Goal: Information Seeking & Learning: Check status

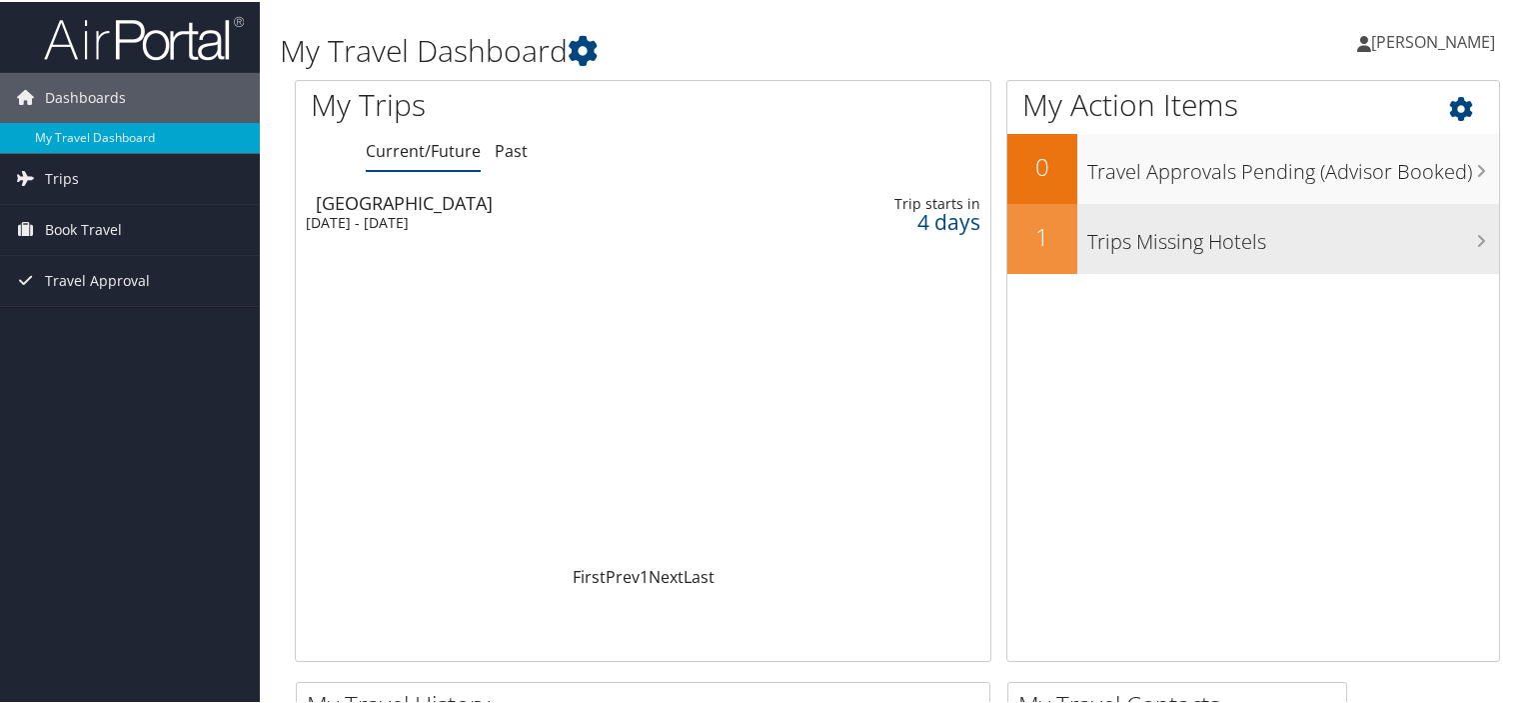
click at [1165, 255] on div "Trips Missing Hotels" at bounding box center [1289, 237] width 422 height 70
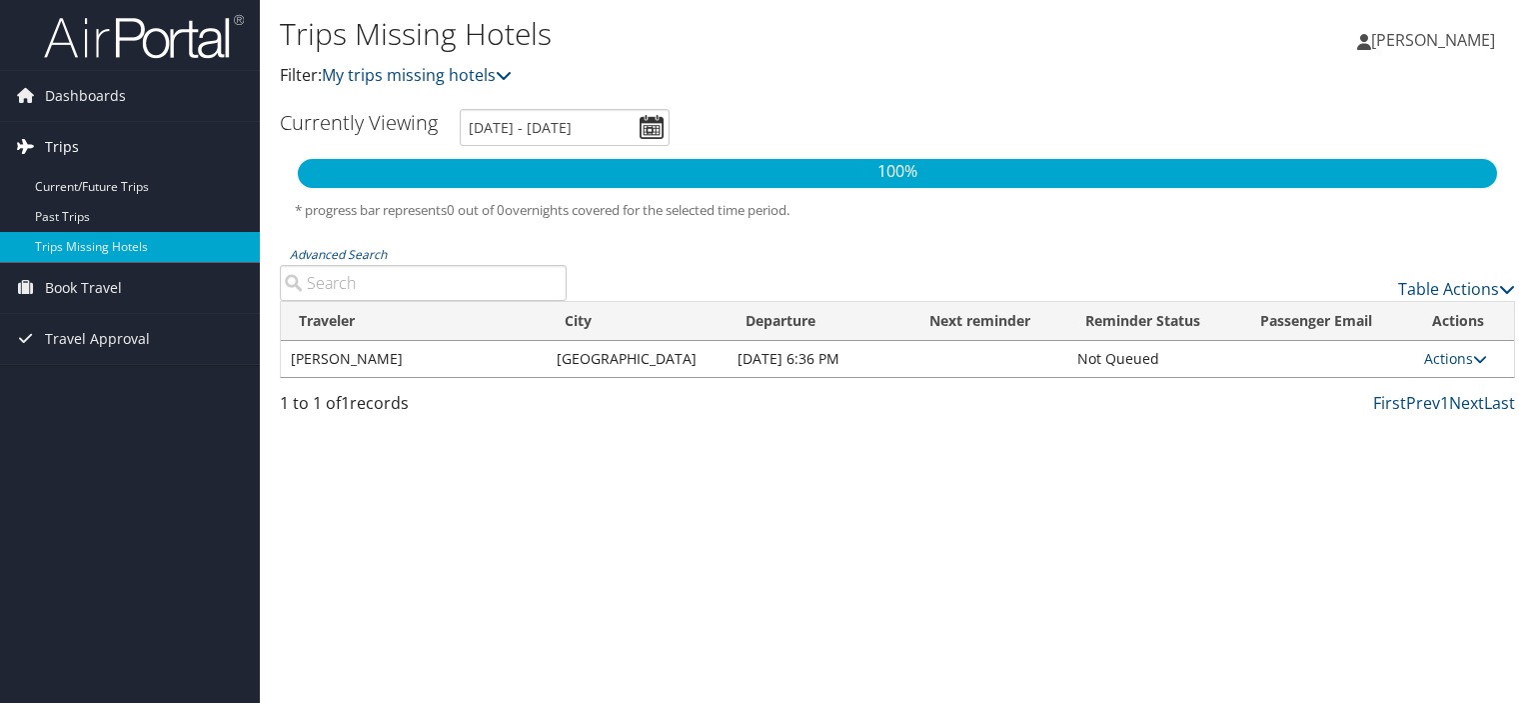
click at [60, 136] on span "Trips" at bounding box center [62, 147] width 34 height 50
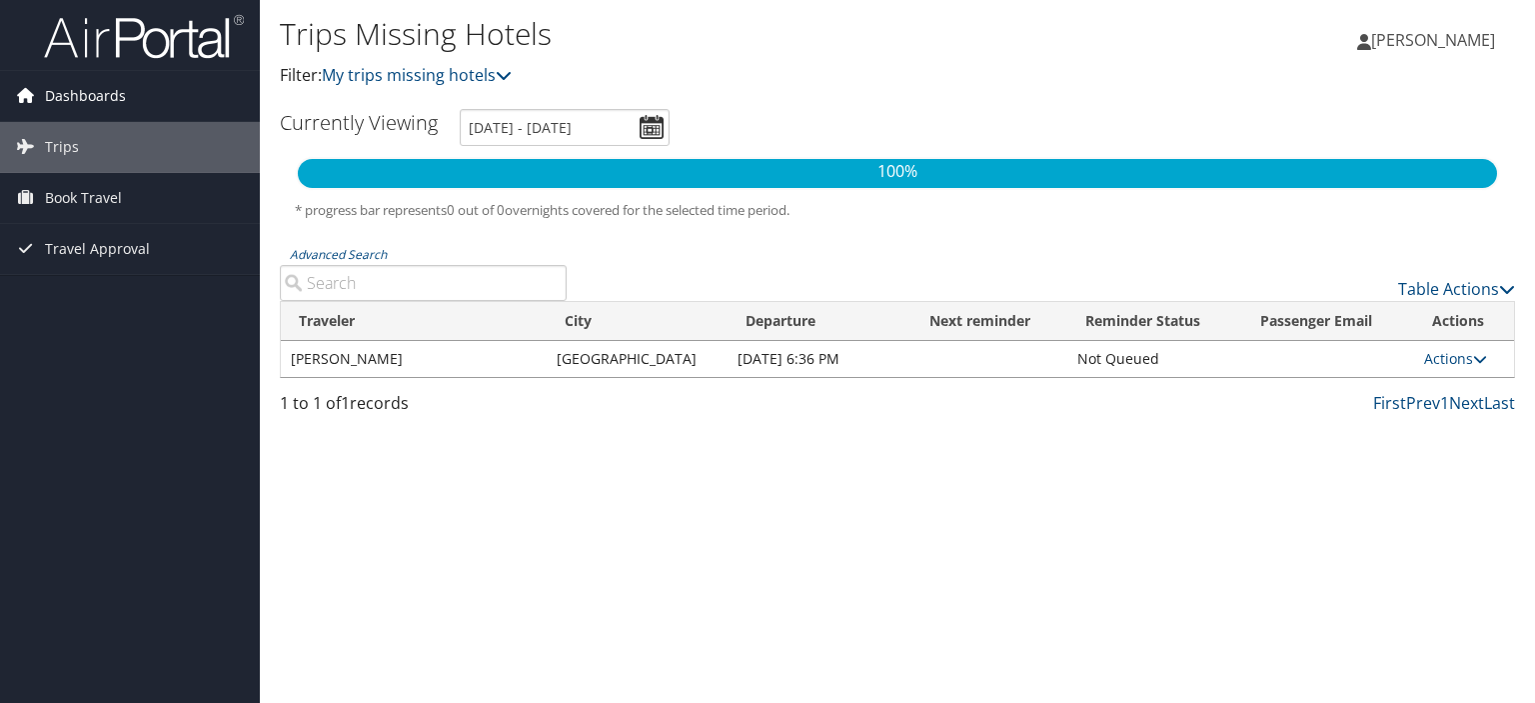
click at [60, 99] on span "Dashboards" at bounding box center [85, 96] width 81 height 50
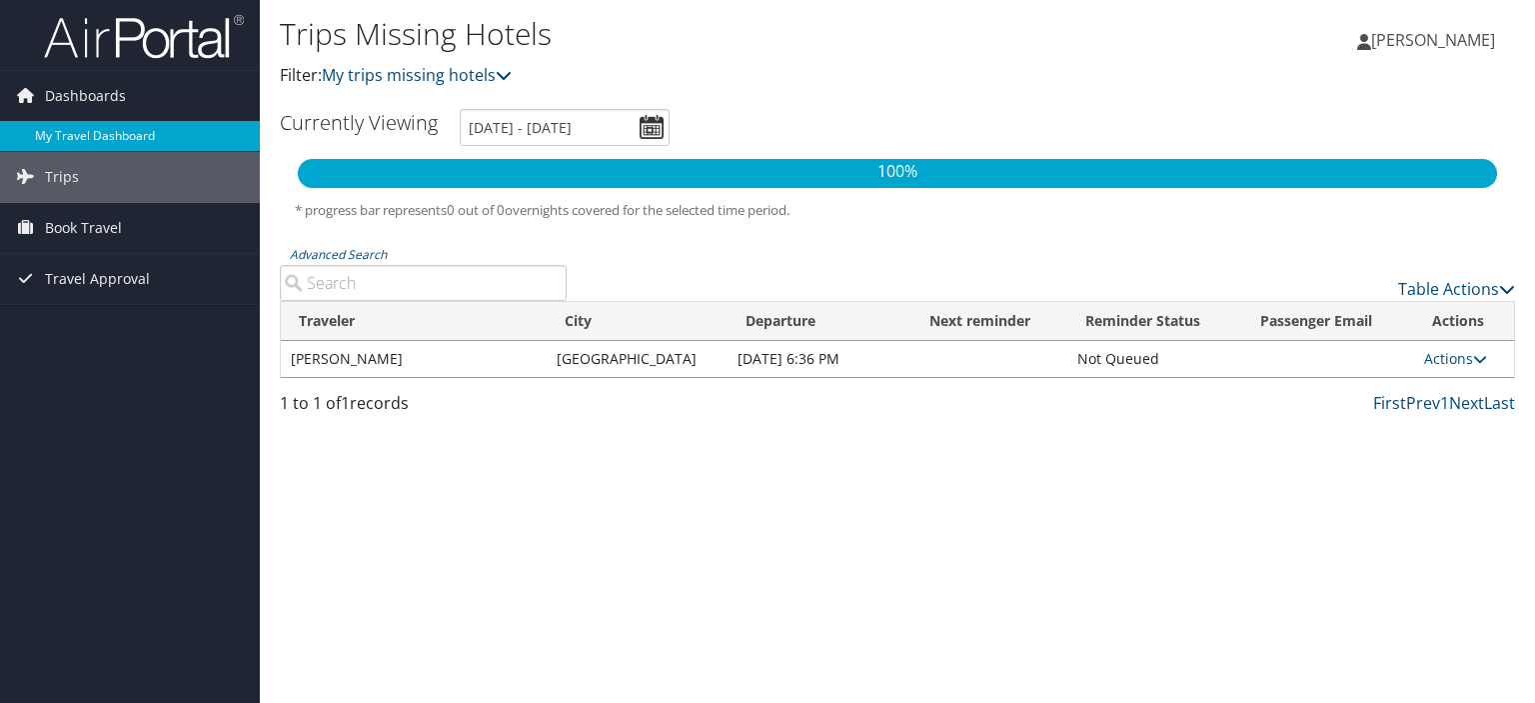
click at [48, 129] on link "My Travel Dashboard" at bounding box center [130, 136] width 260 height 30
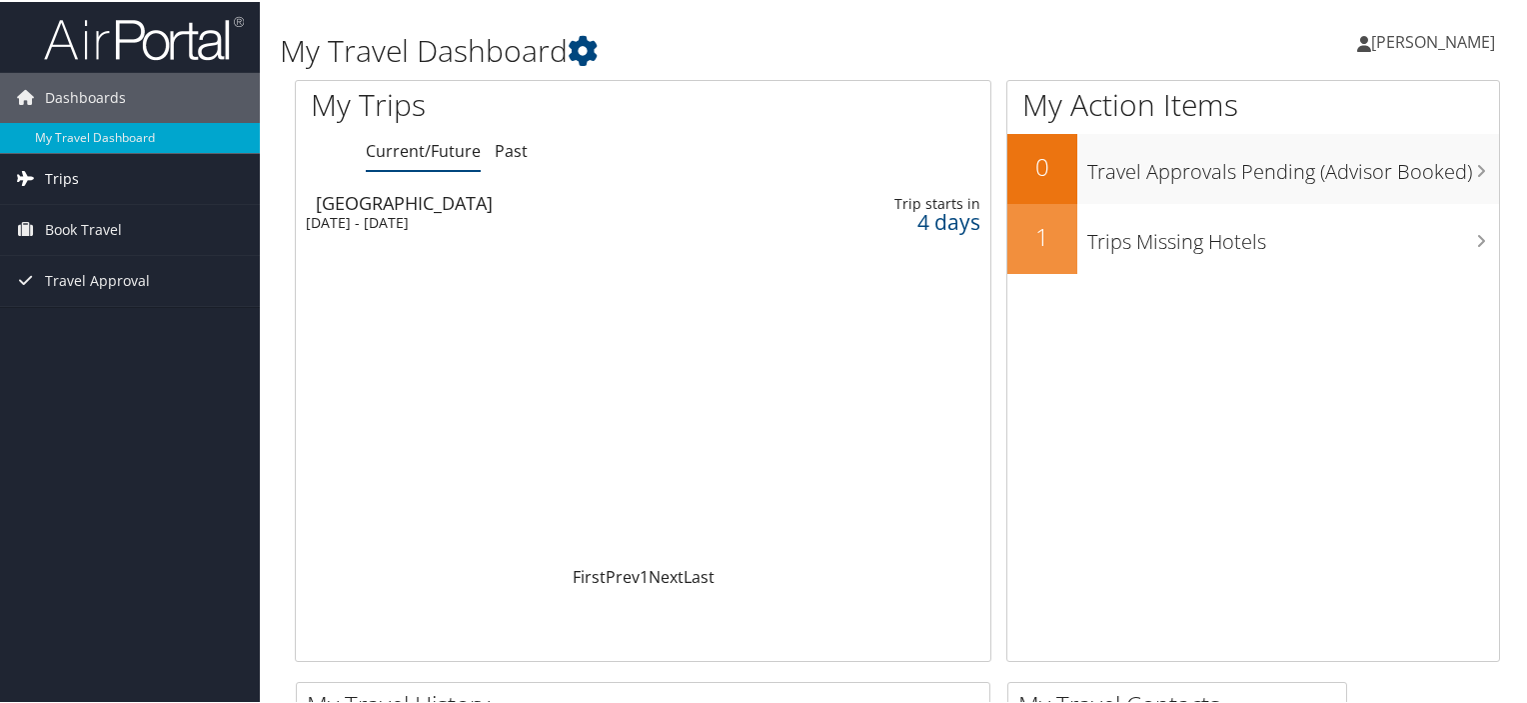
click at [48, 178] on span "Trips" at bounding box center [62, 177] width 34 height 50
click at [386, 195] on div "[GEOGRAPHIC_DATA]" at bounding box center [541, 201] width 451 height 18
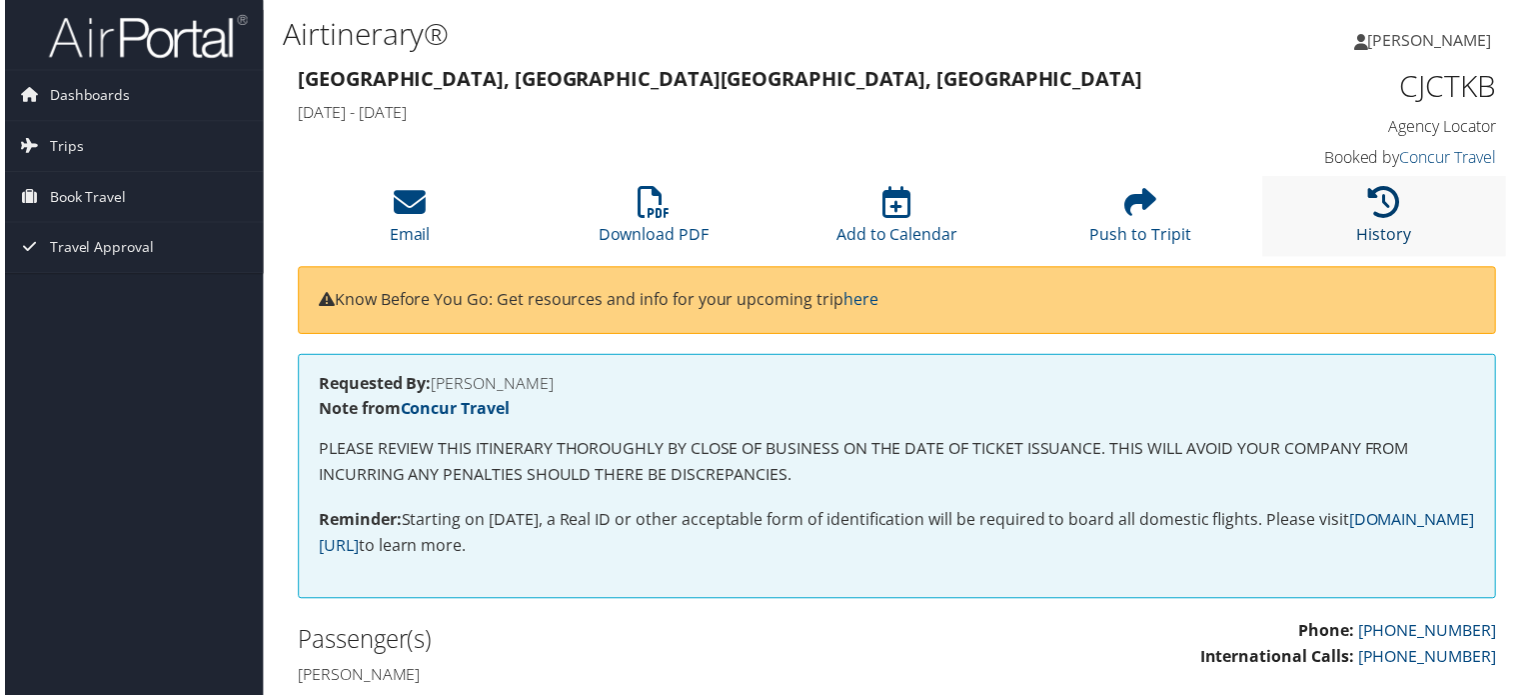
click at [1390, 218] on icon at bounding box center [1387, 203] width 32 height 32
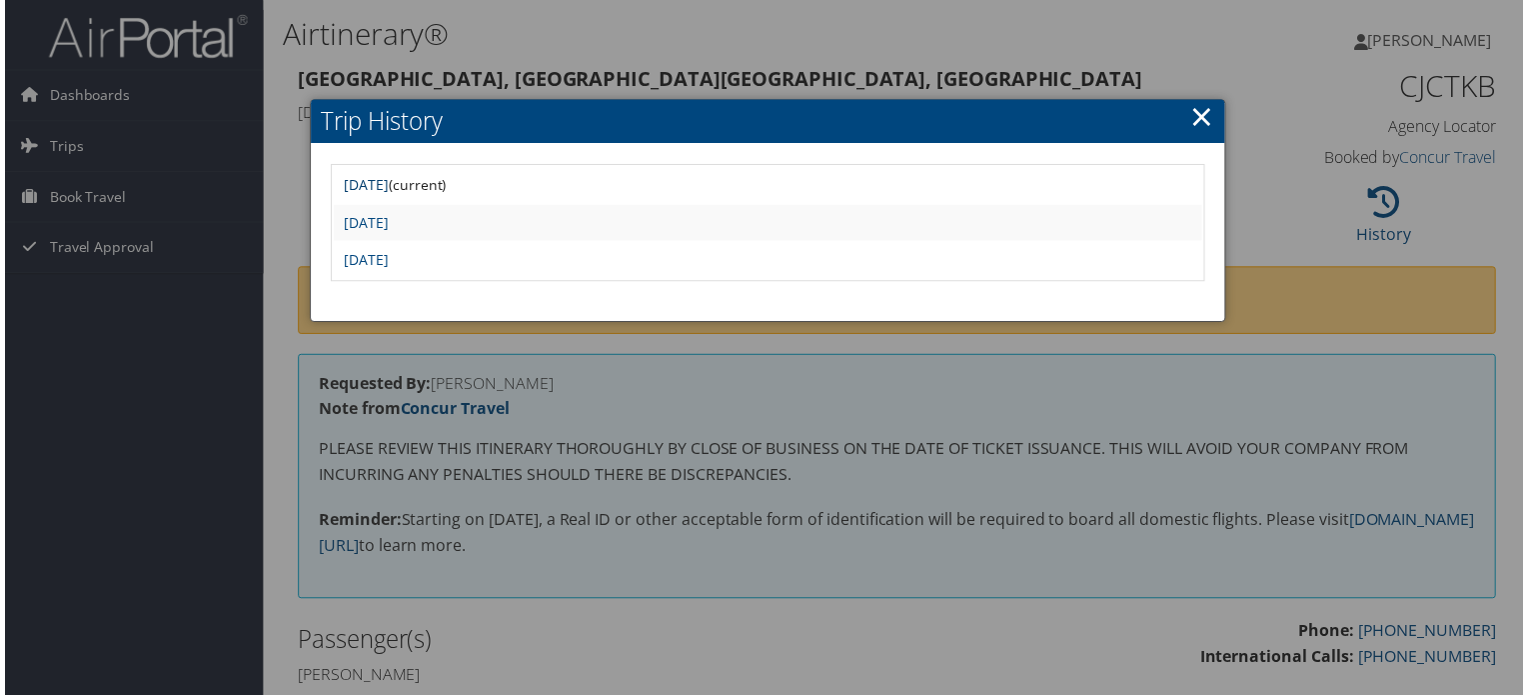
click at [386, 183] on link "Mon Aug 4 22:16:40 MDT 2025" at bounding box center [363, 185] width 45 height 19
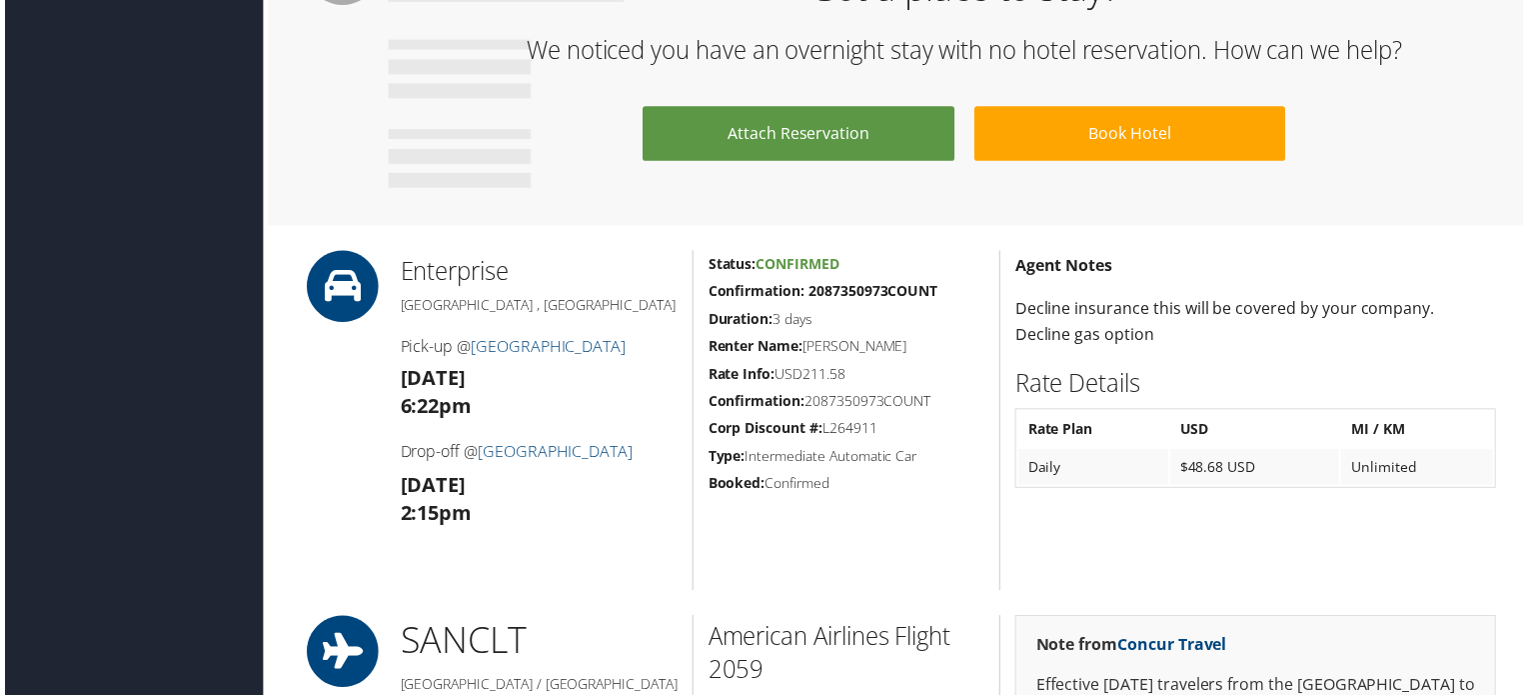
scroll to position [2799, 0]
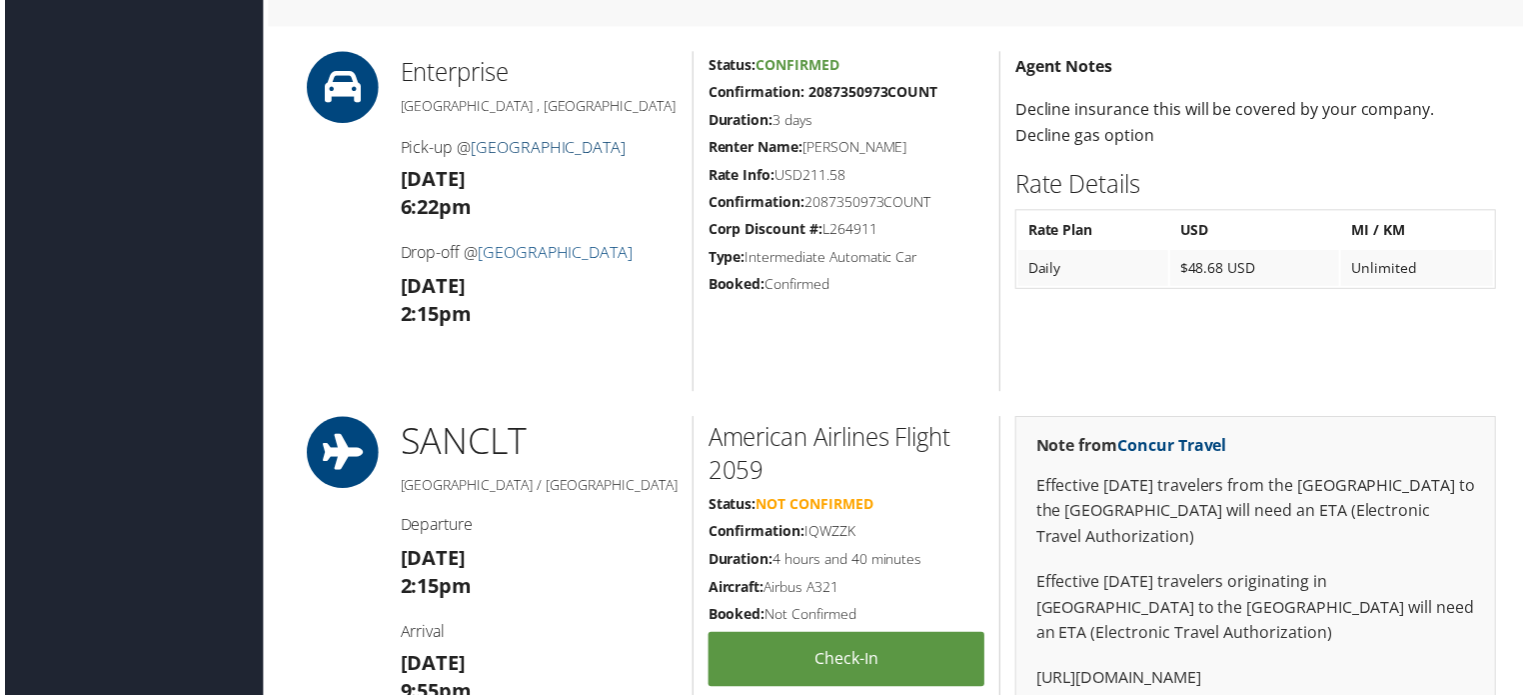
click at [544, 147] on link "San Diego International Airport" at bounding box center [547, 148] width 156 height 22
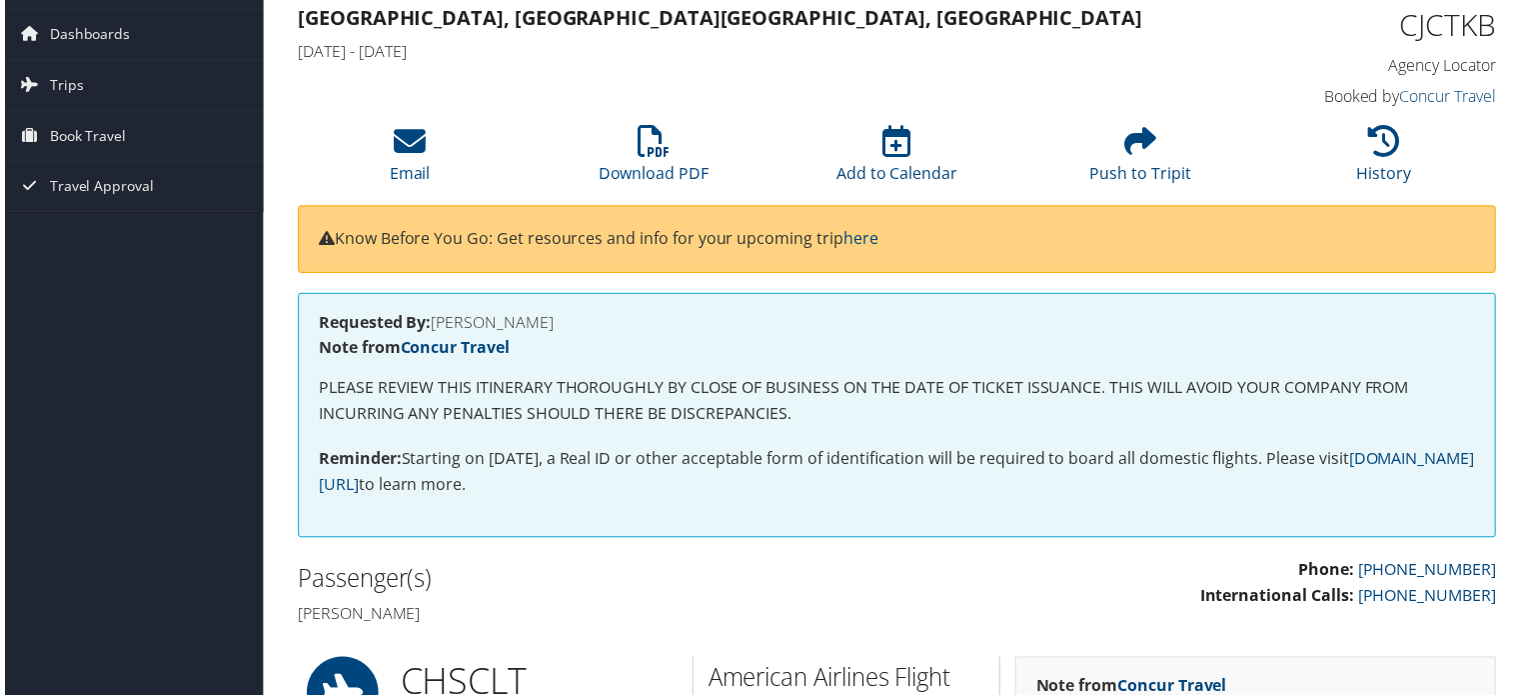
scroll to position [0, 0]
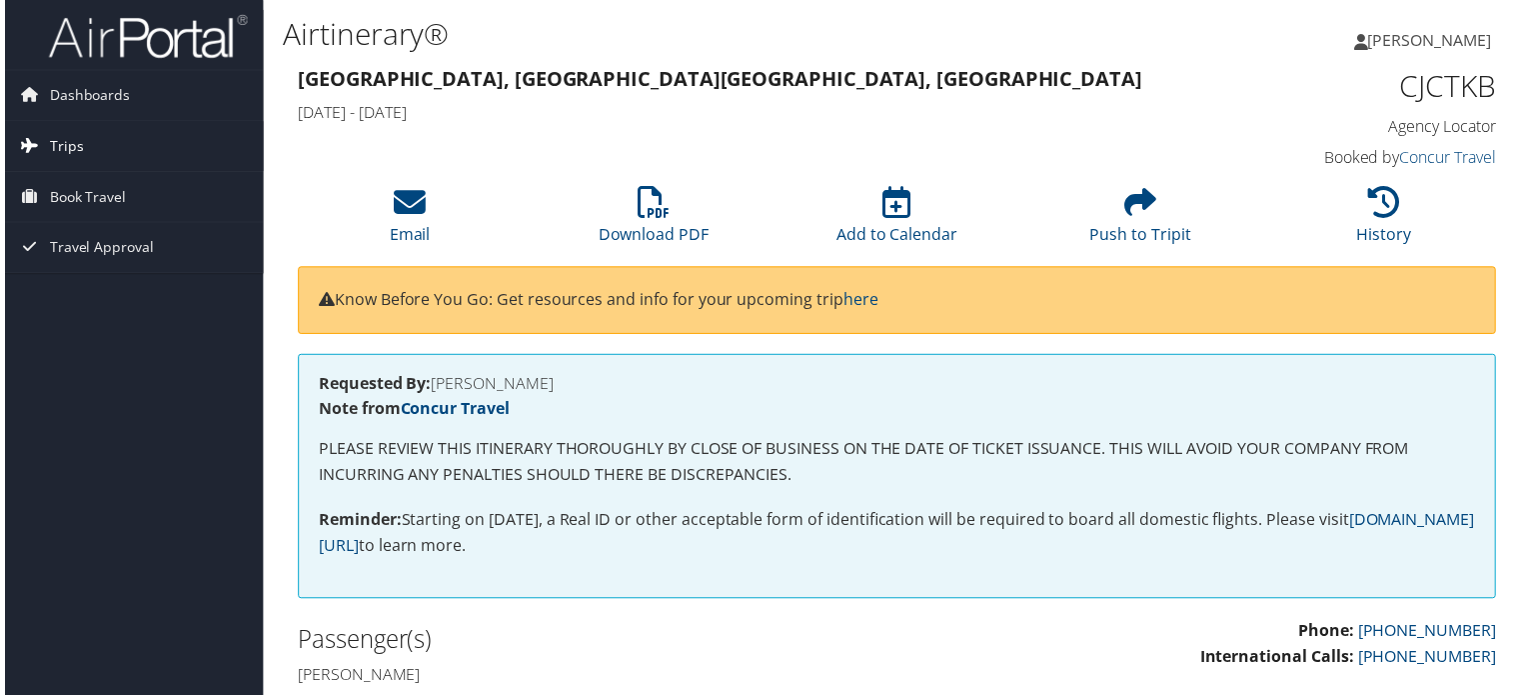
click at [64, 145] on span "Trips" at bounding box center [62, 147] width 34 height 50
click at [96, 335] on span "Travel Approval" at bounding box center [97, 339] width 105 height 50
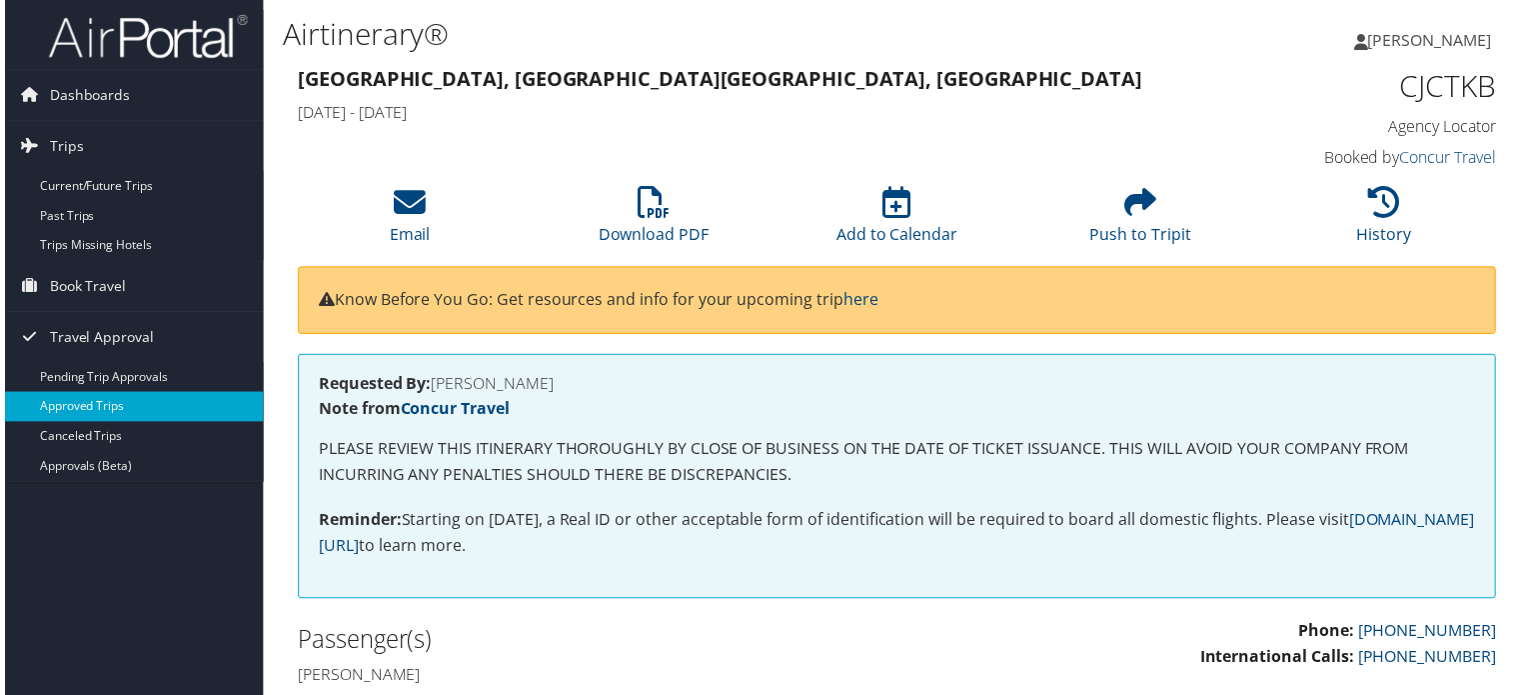
click at [103, 411] on link "Approved Trips" at bounding box center [130, 409] width 260 height 30
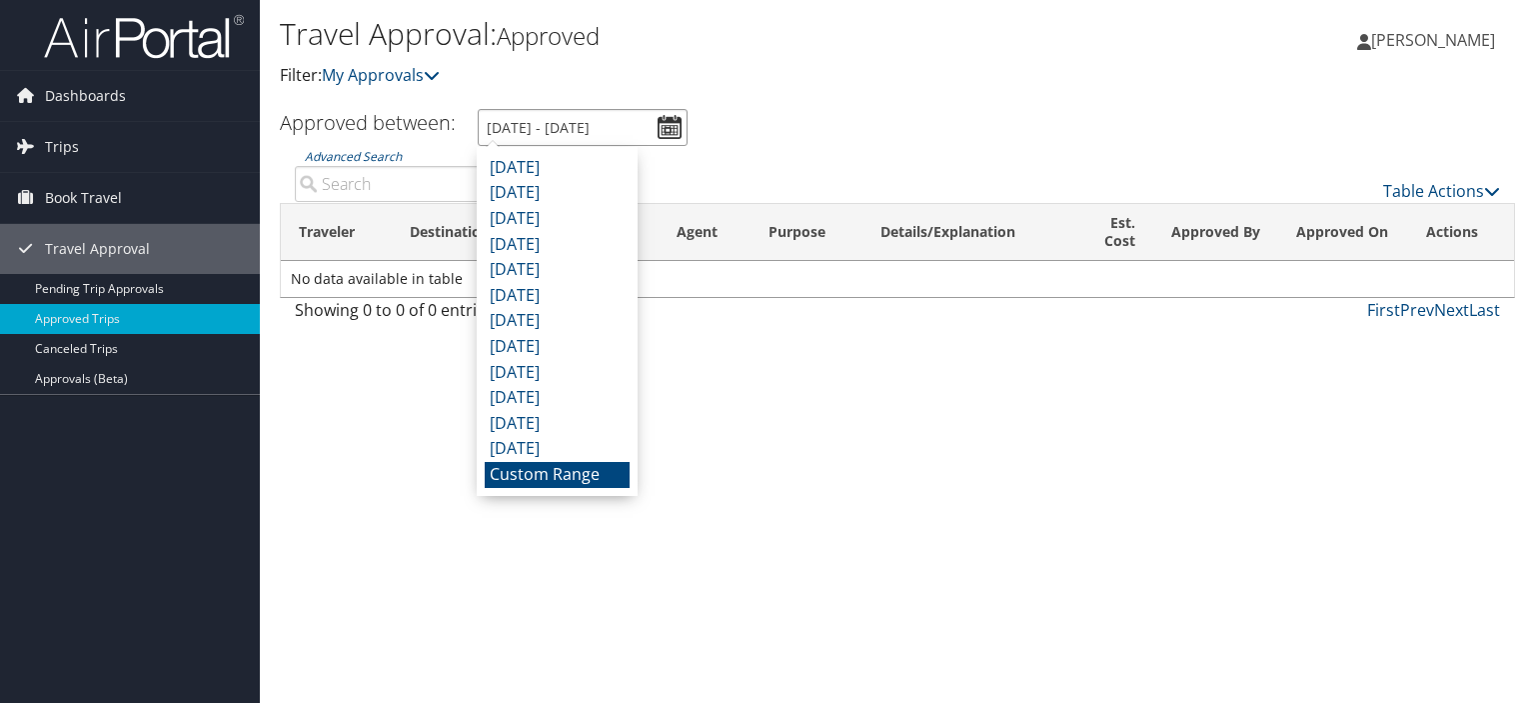
click at [660, 130] on input "[DATE] - [DATE]" at bounding box center [583, 127] width 210 height 37
click at [564, 447] on li "[DATE]" at bounding box center [557, 449] width 145 height 26
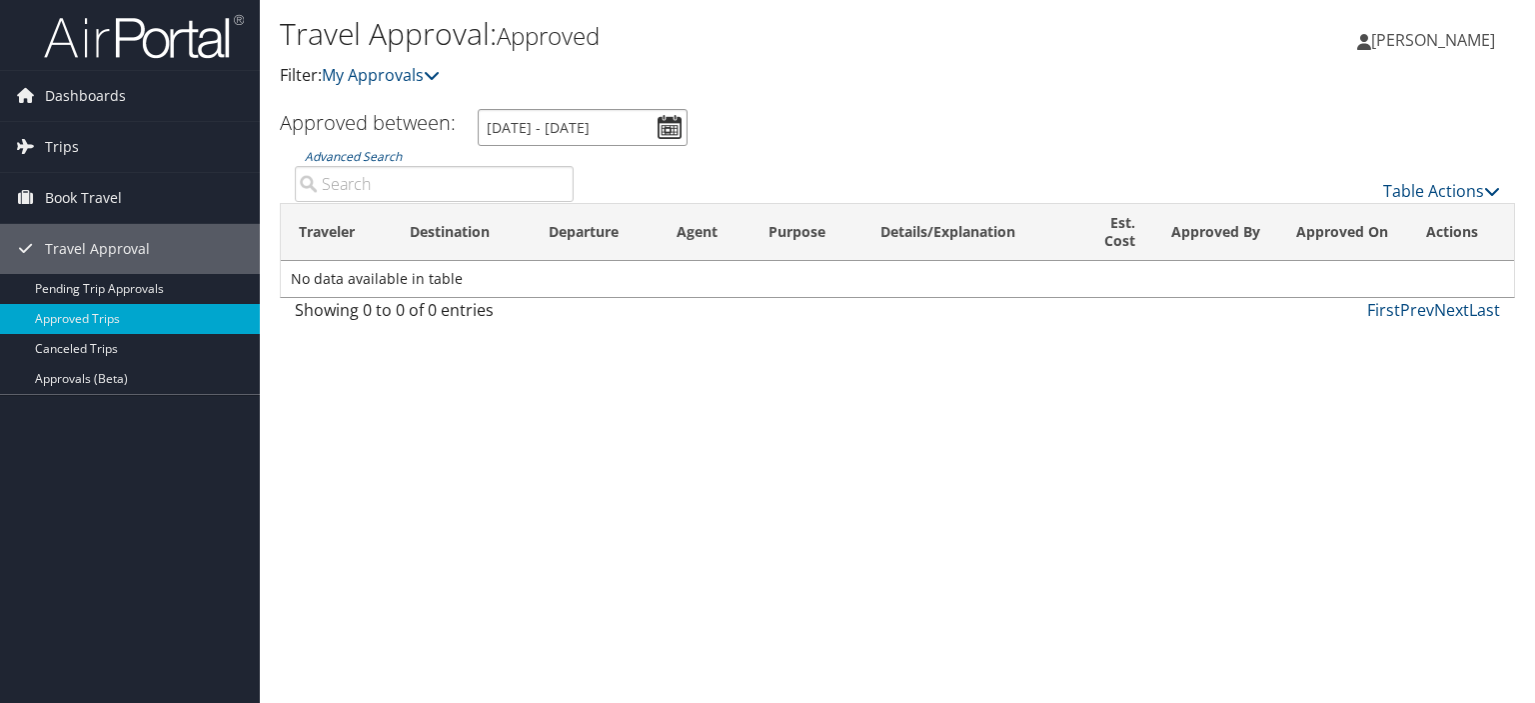
click at [664, 130] on input "[DATE] - [DATE]" at bounding box center [583, 127] width 210 height 37
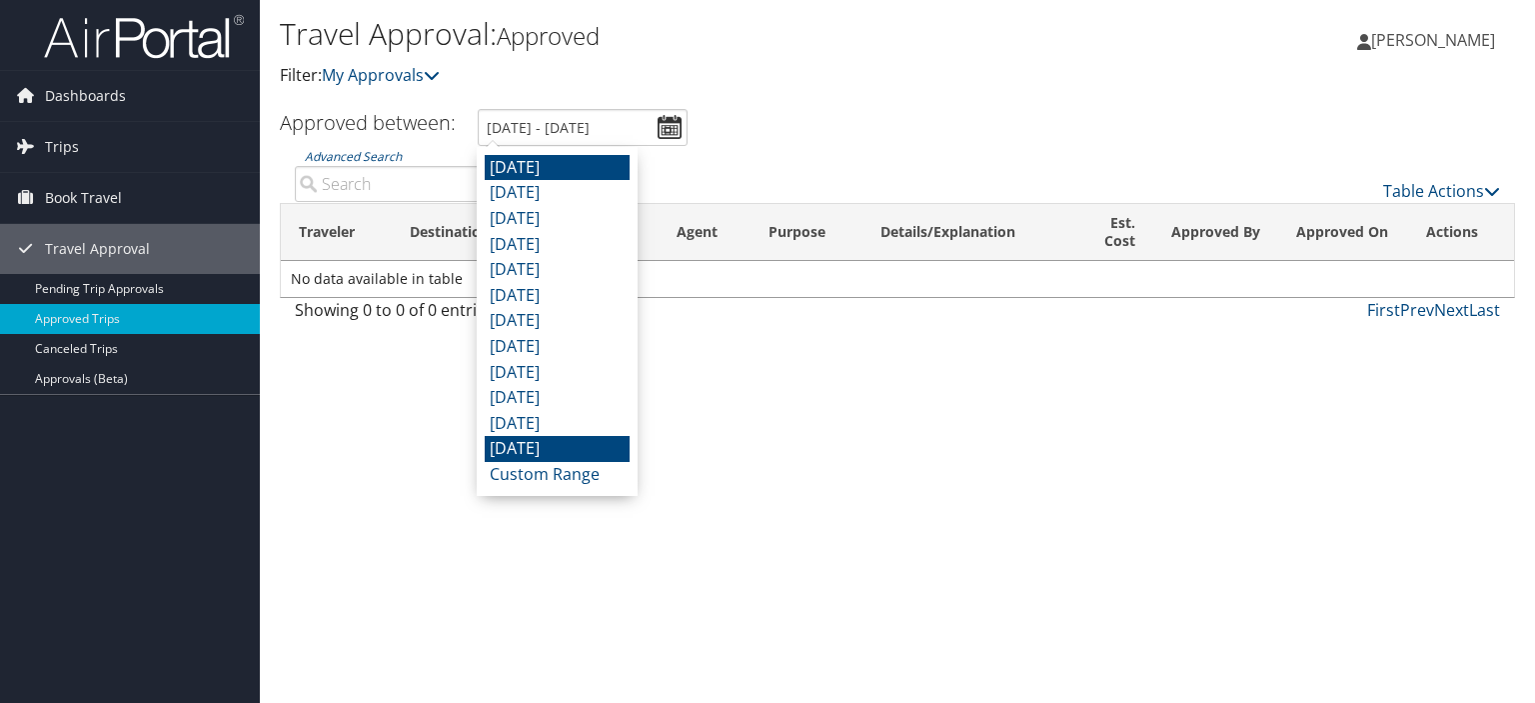
click at [593, 173] on li "September 2025" at bounding box center [557, 168] width 145 height 26
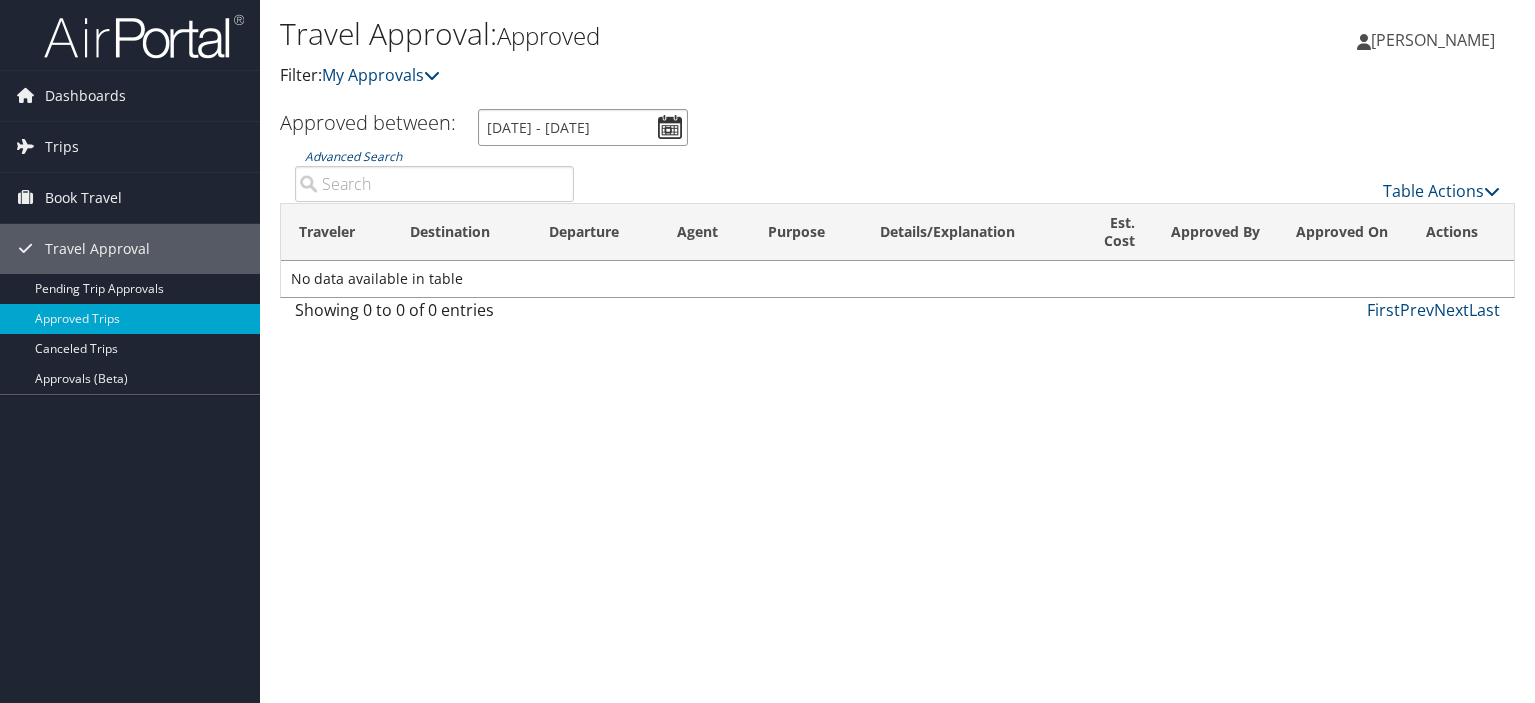
click at [596, 128] on input "9/1/2025 - 9/30/2025" at bounding box center [583, 127] width 210 height 37
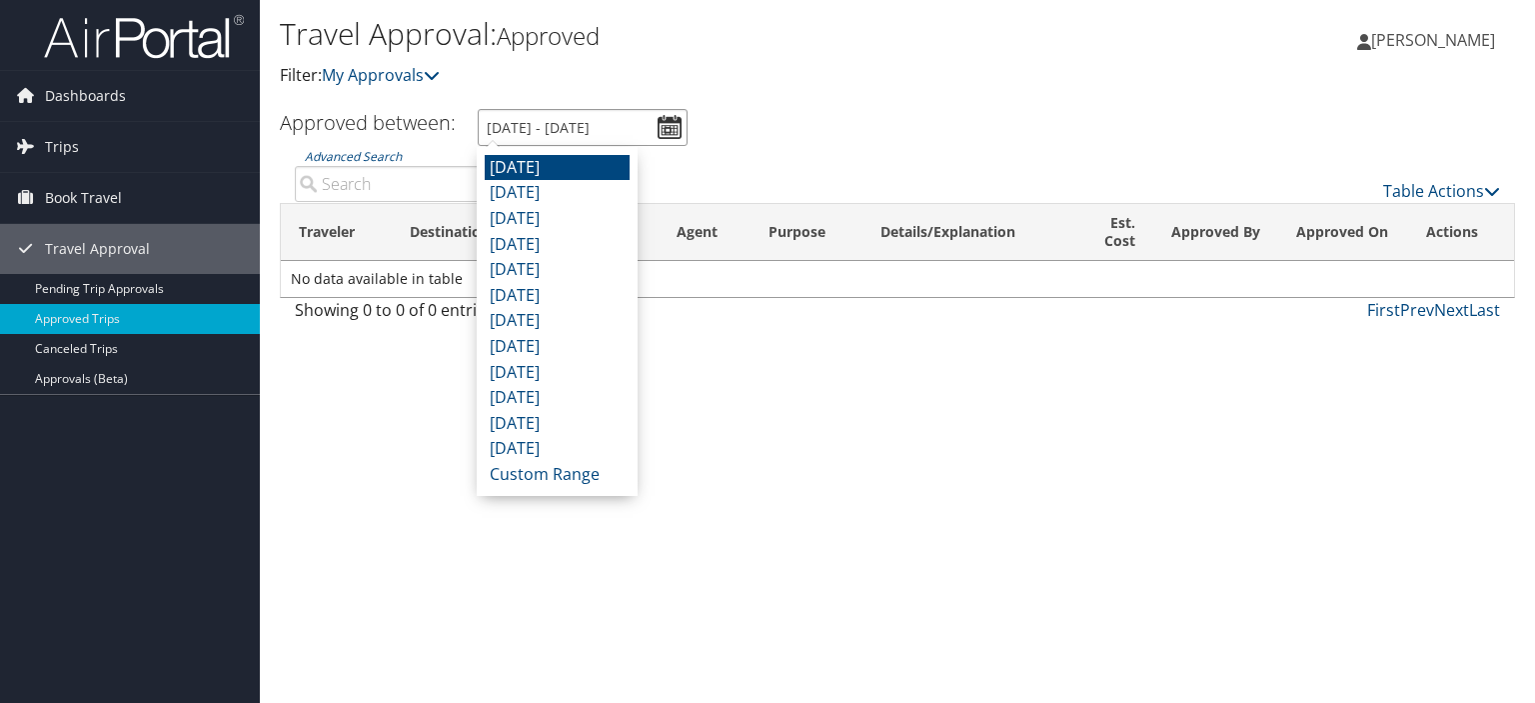
click at [564, 123] on input "9/1/2025 - 9/30/2025" at bounding box center [583, 127] width 210 height 37
click at [590, 478] on li "Custom Range" at bounding box center [557, 475] width 145 height 26
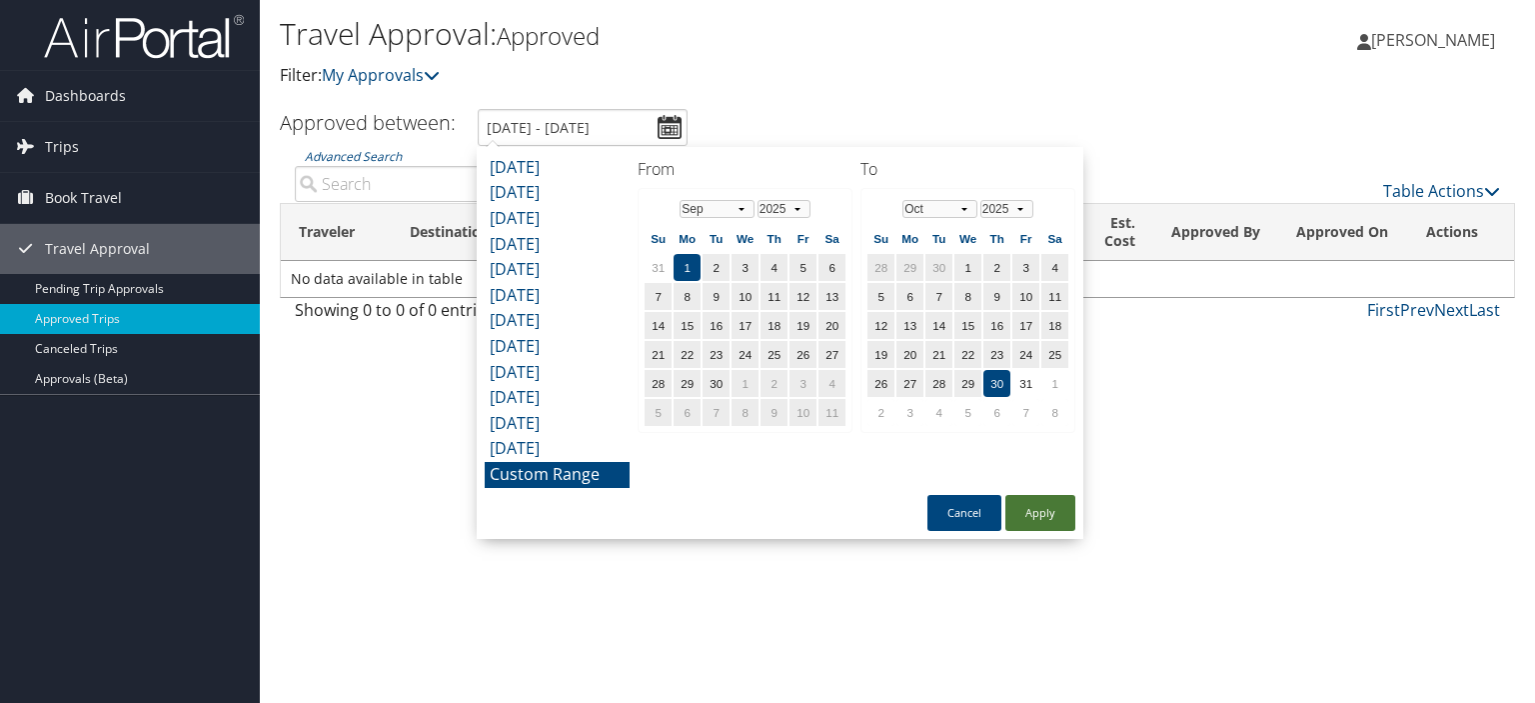
click at [1021, 511] on button "Apply" at bounding box center [1041, 513] width 70 height 36
type input "9/1/2025 - 10/30/2025"
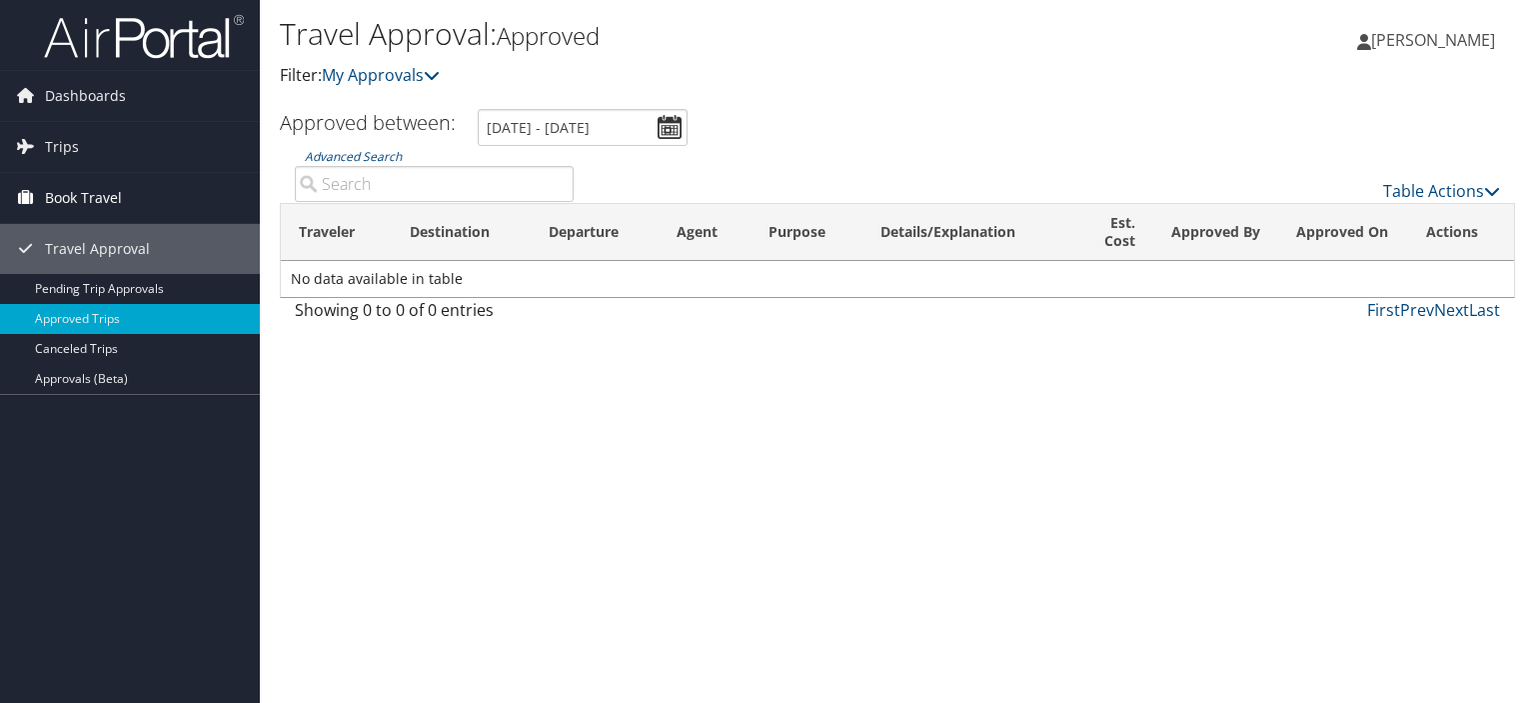
click at [85, 200] on span "Book Travel" at bounding box center [83, 198] width 77 height 50
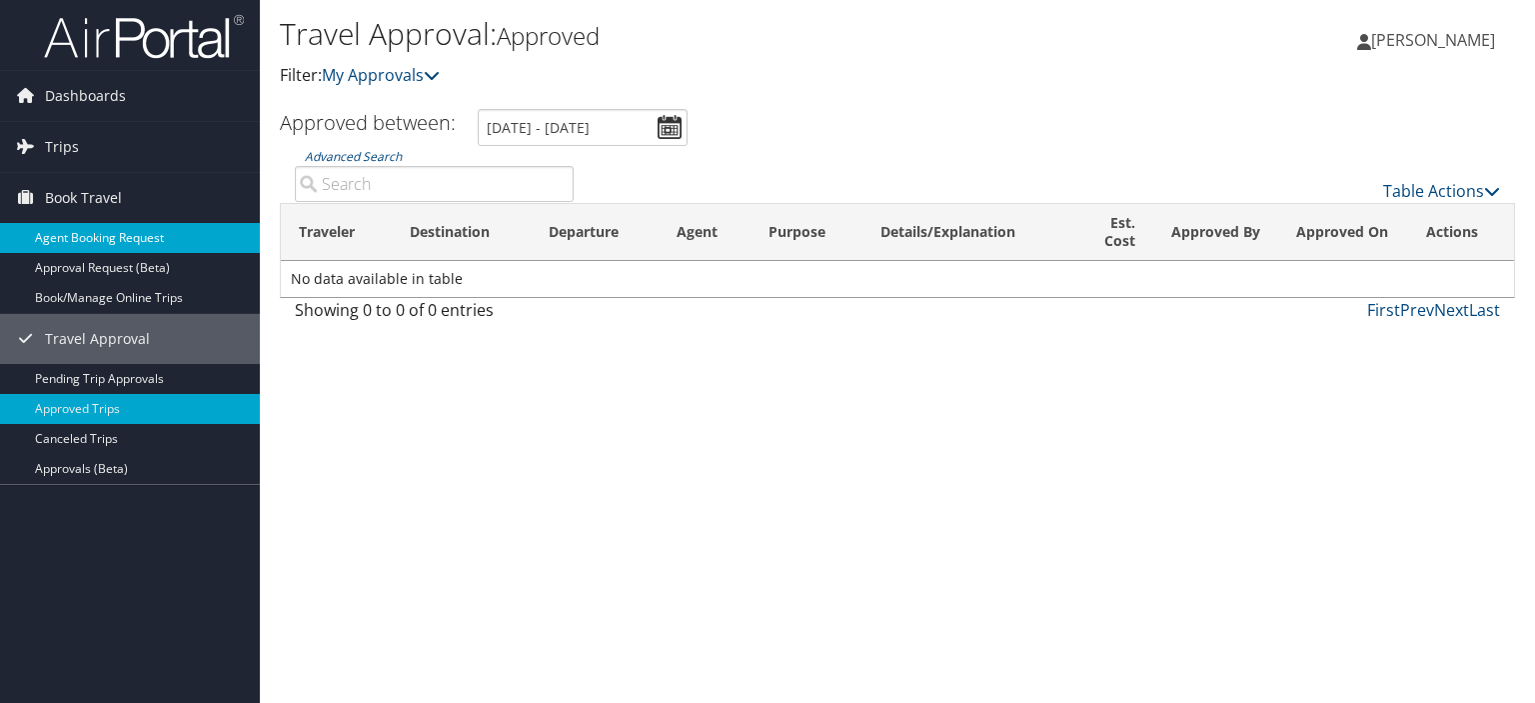
click at [85, 232] on link "Agent Booking Request" at bounding box center [130, 238] width 260 height 30
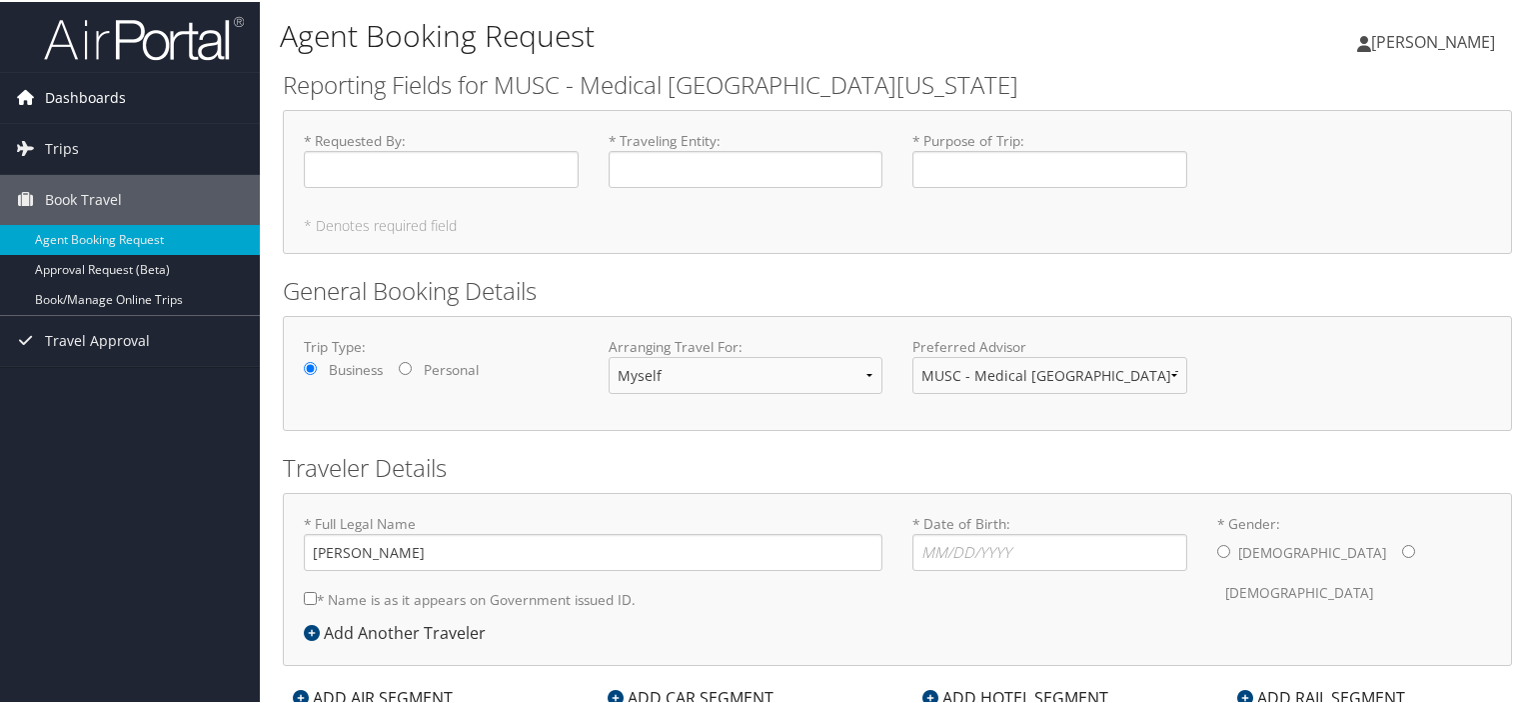
click at [127, 95] on link "Dashboards" at bounding box center [130, 96] width 260 height 50
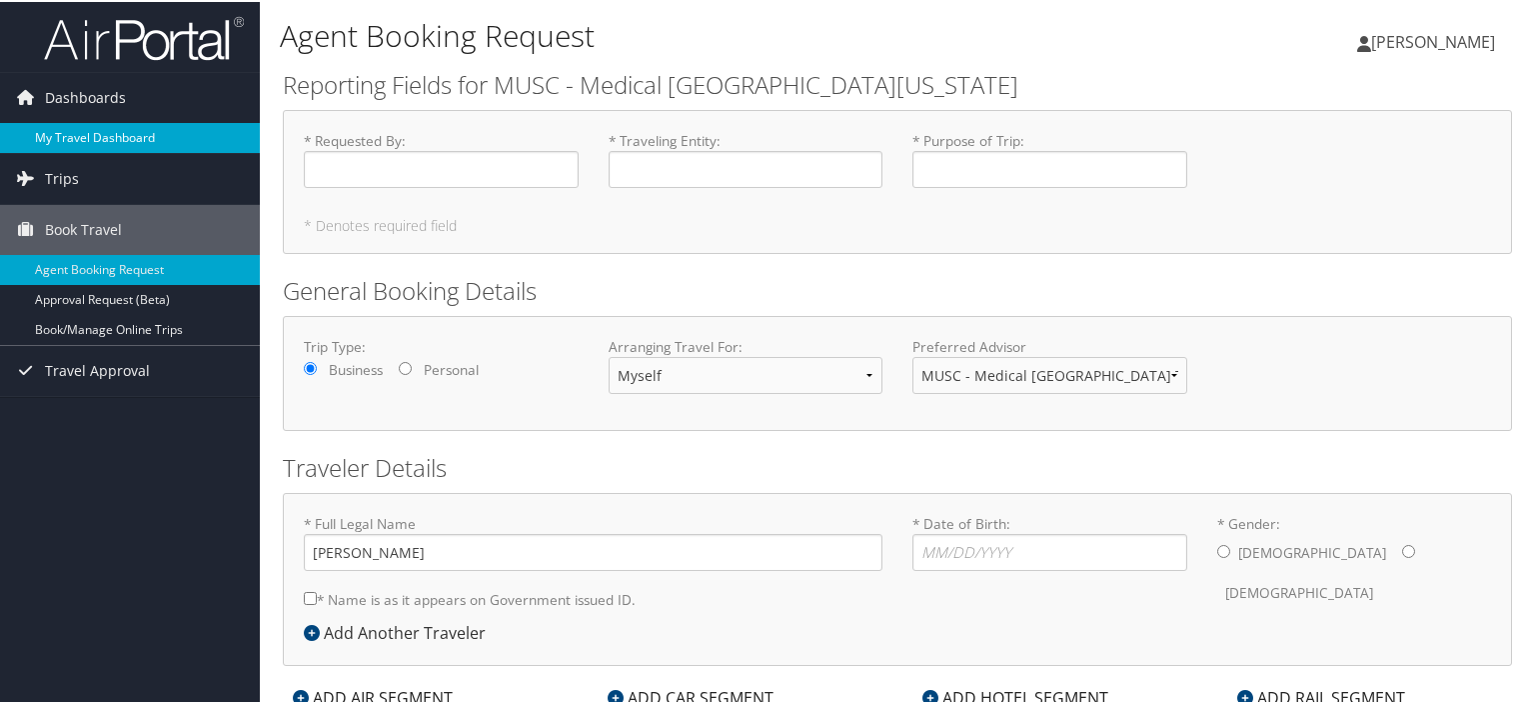
click at [110, 123] on link "My Travel Dashboard" at bounding box center [130, 136] width 260 height 30
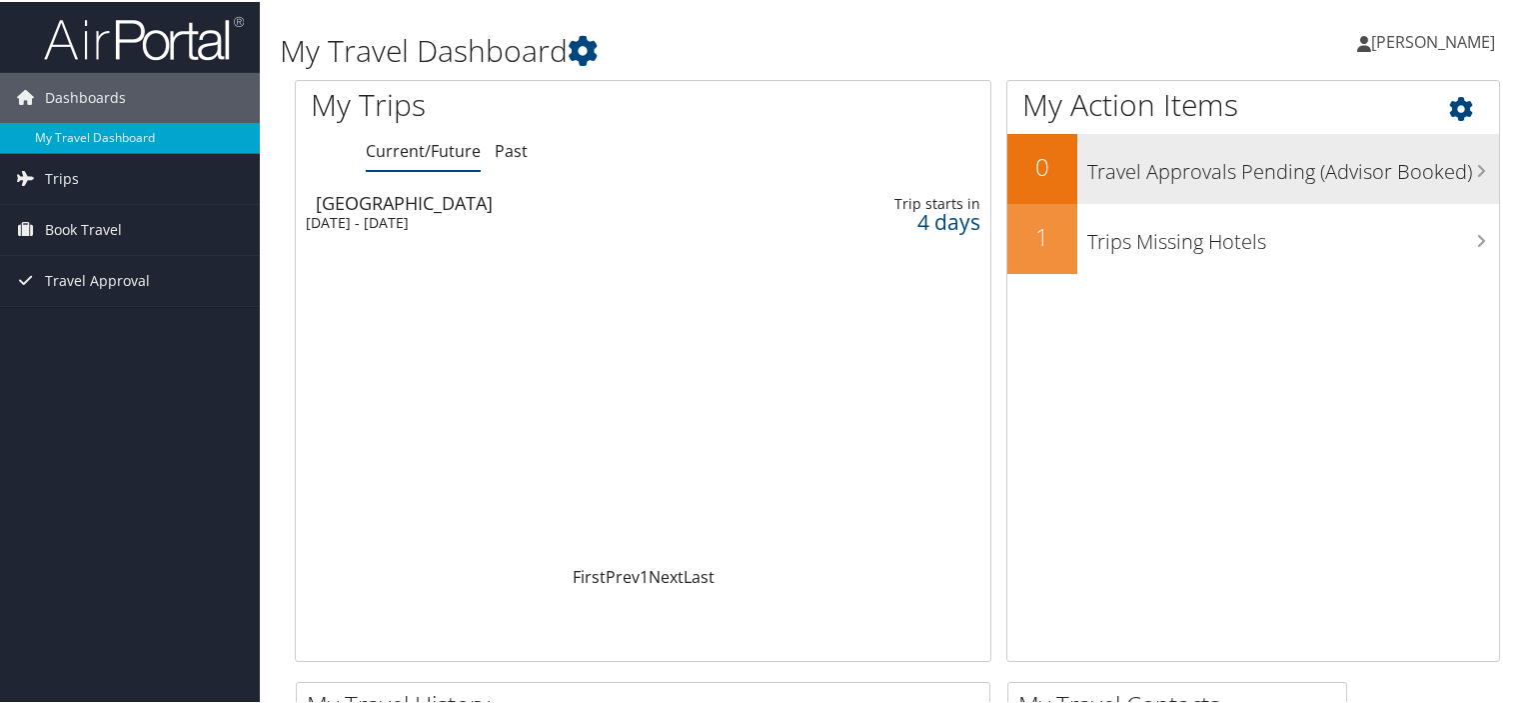
click at [1240, 173] on h3 "Travel Approvals Pending (Advisor Booked)" at bounding box center [1294, 165] width 412 height 38
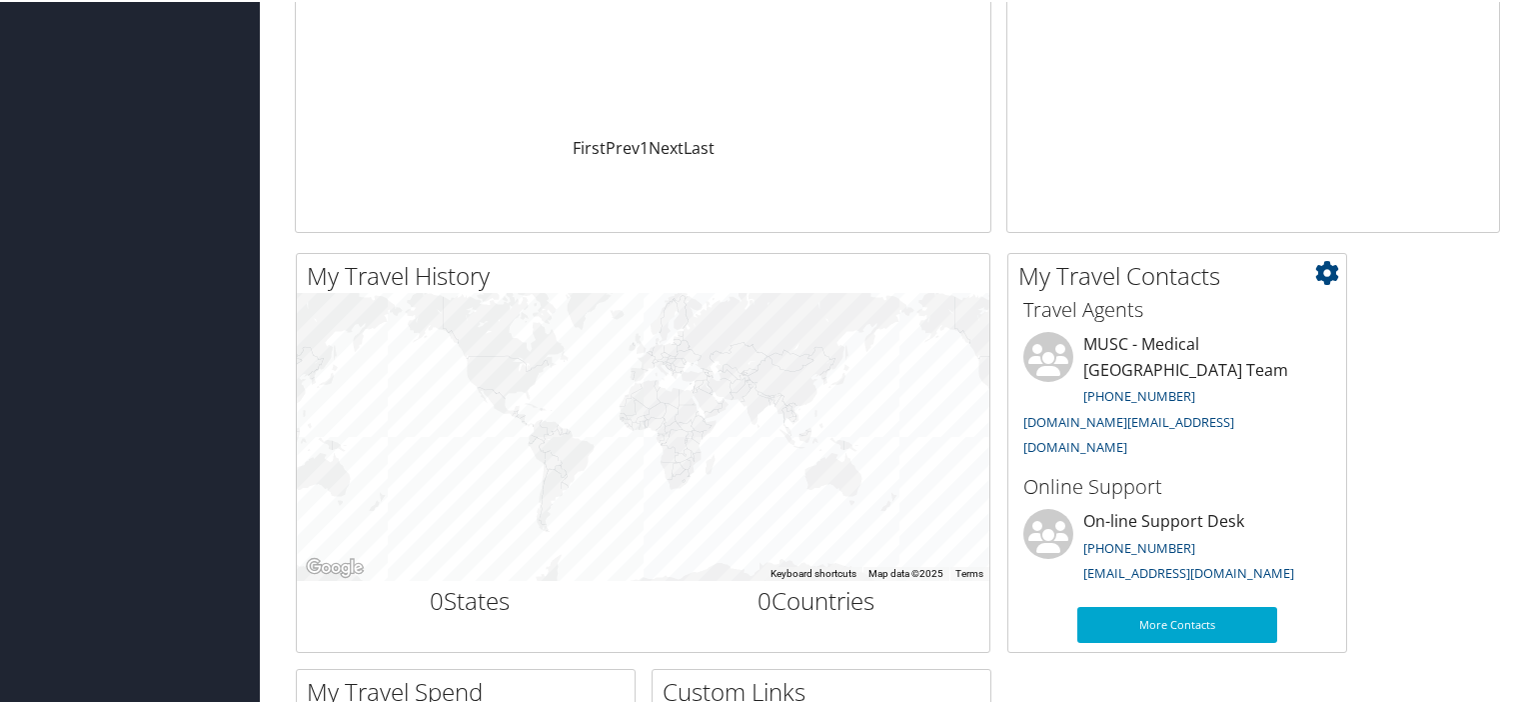
scroll to position [227, 0]
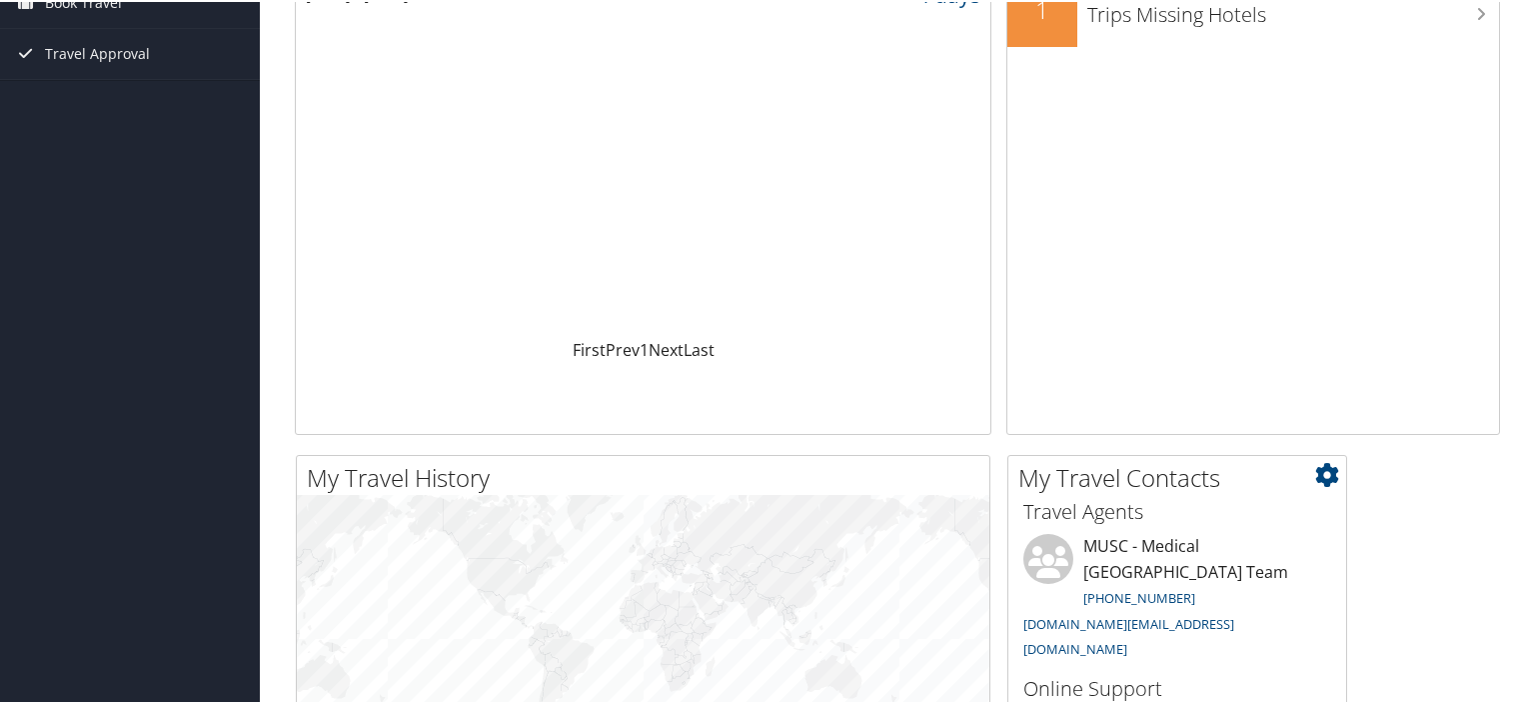
click at [1334, 467] on icon at bounding box center [1327, 473] width 24 height 24
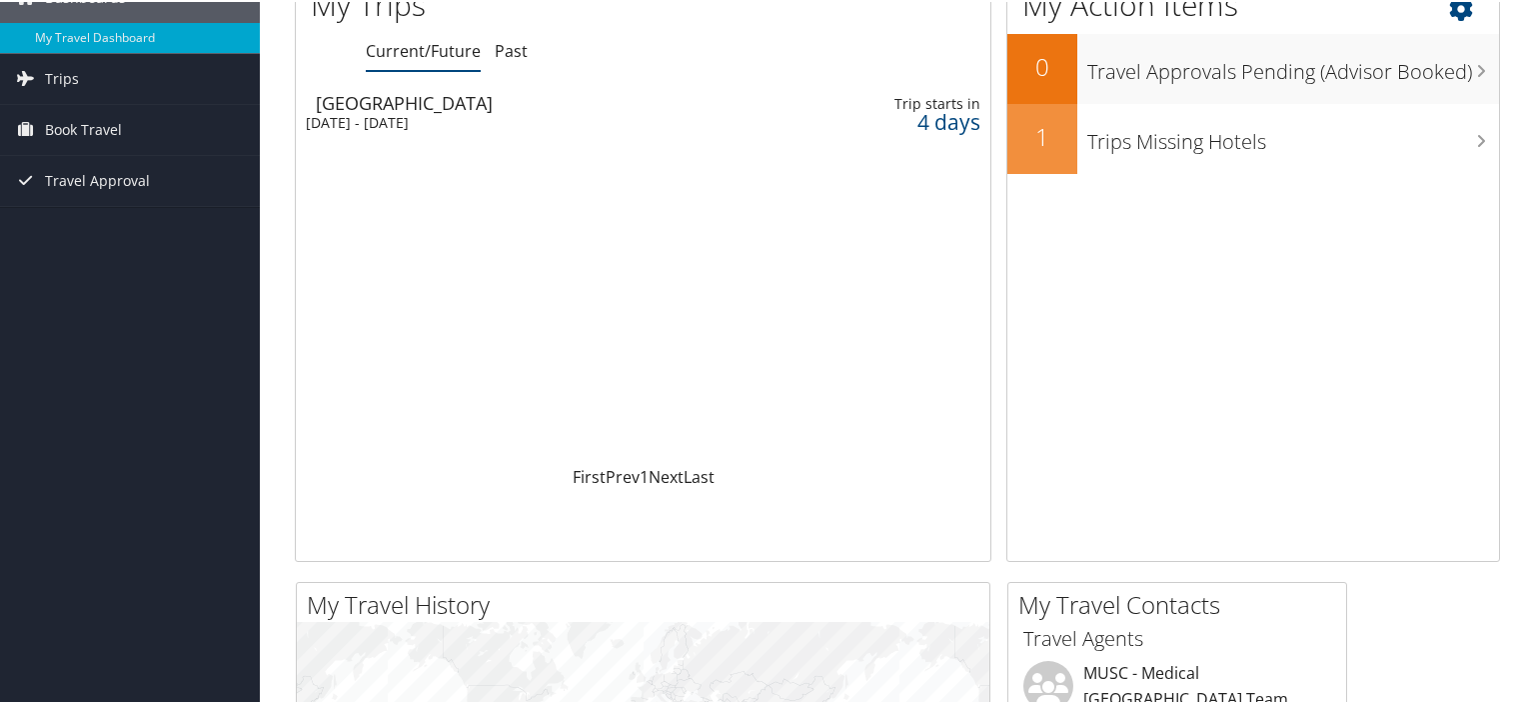
scroll to position [0, 0]
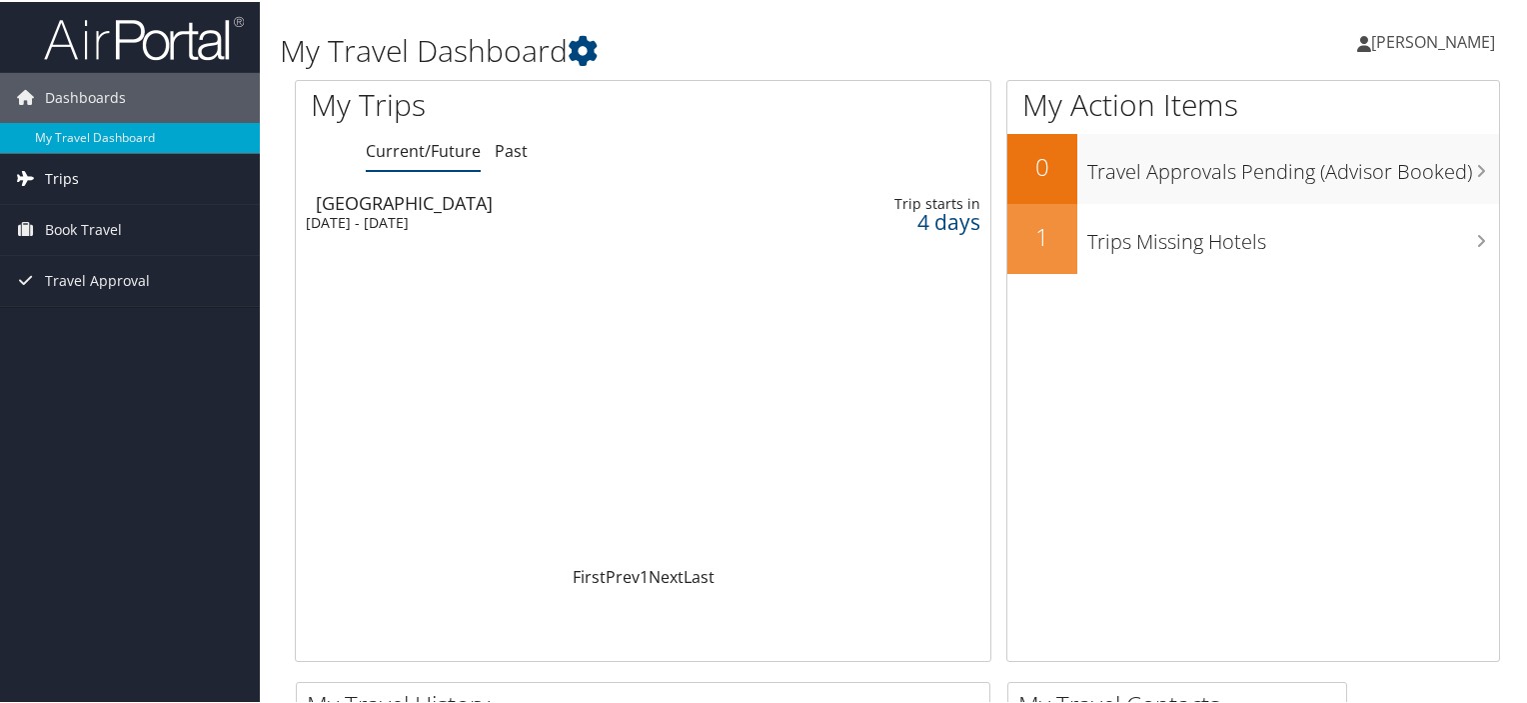
click at [66, 174] on span "Trips" at bounding box center [62, 177] width 34 height 50
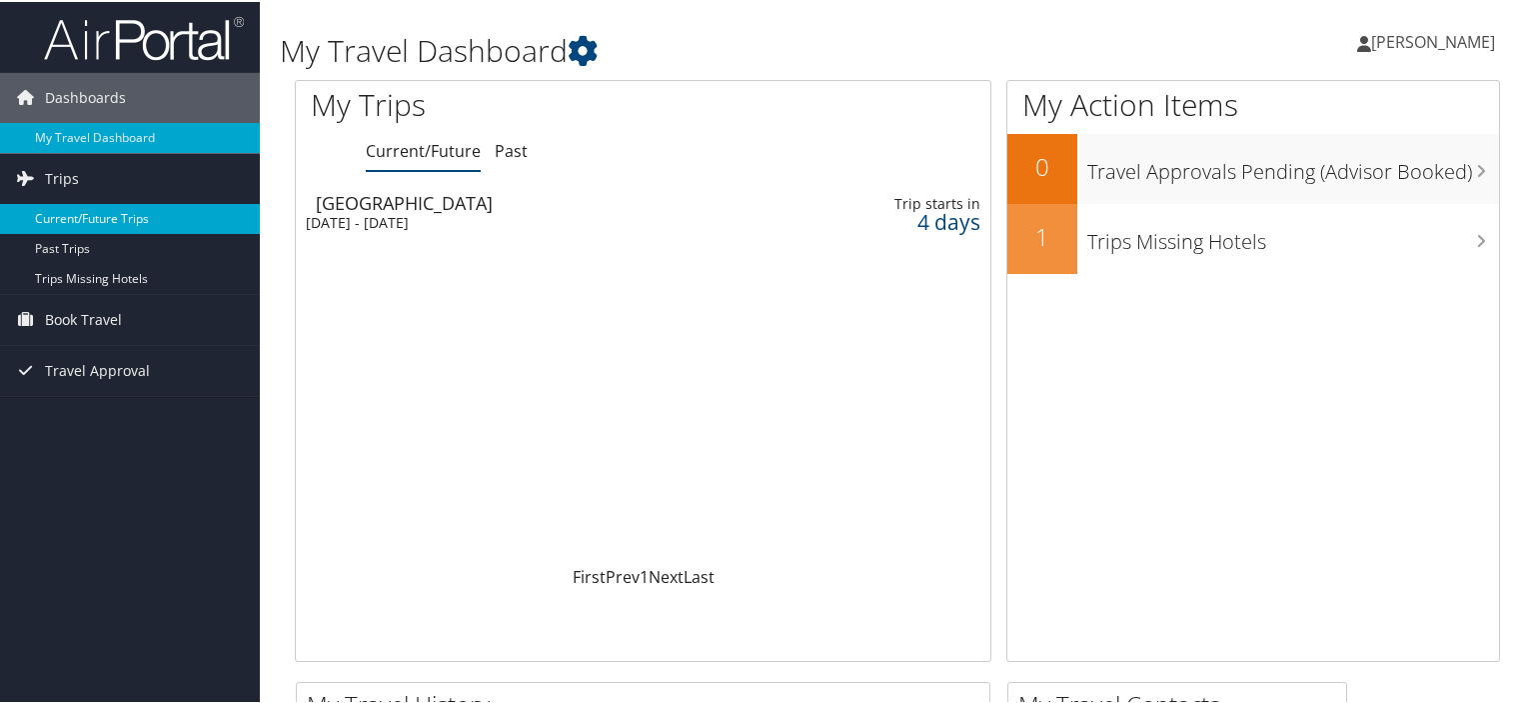
click at [96, 227] on link "Current/Future Trips" at bounding box center [130, 217] width 260 height 30
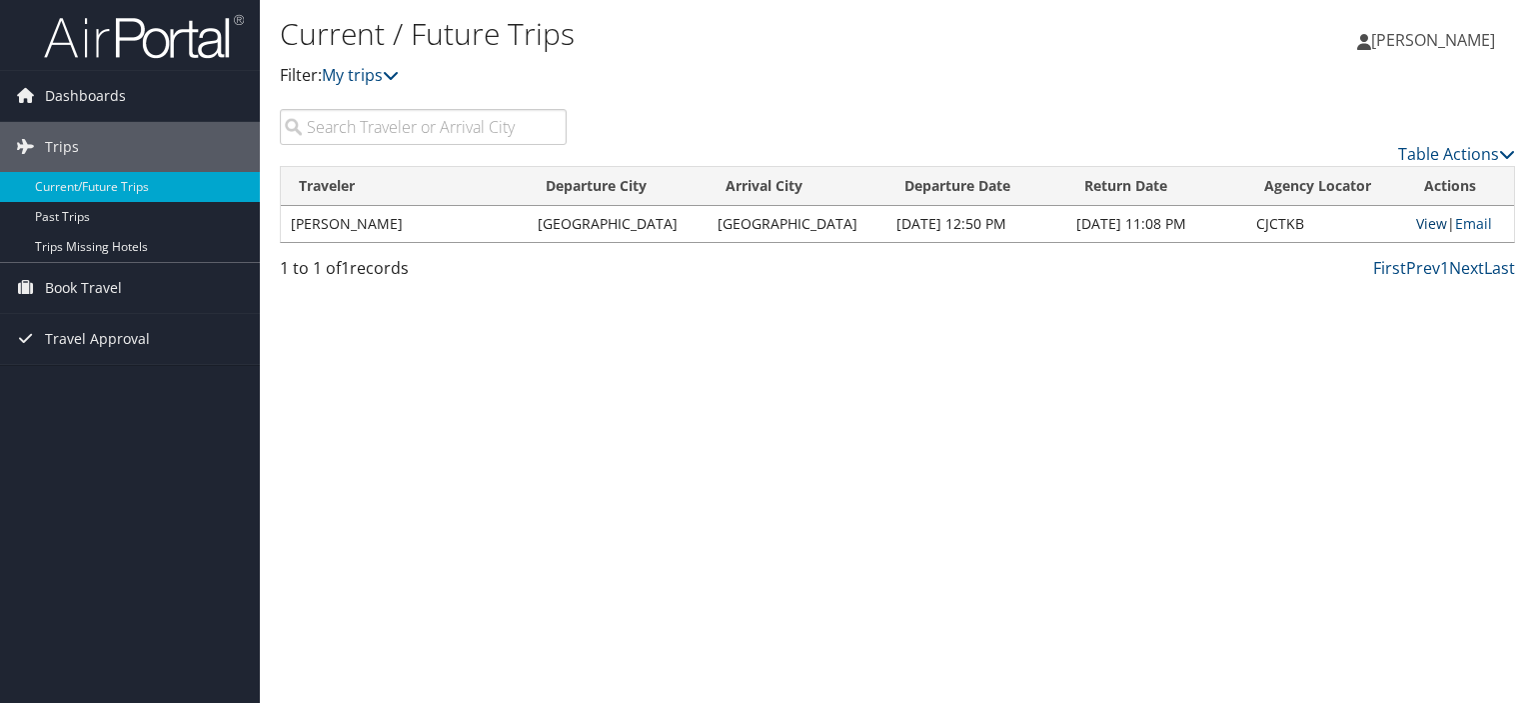
click at [1416, 227] on link "View" at bounding box center [1431, 223] width 31 height 19
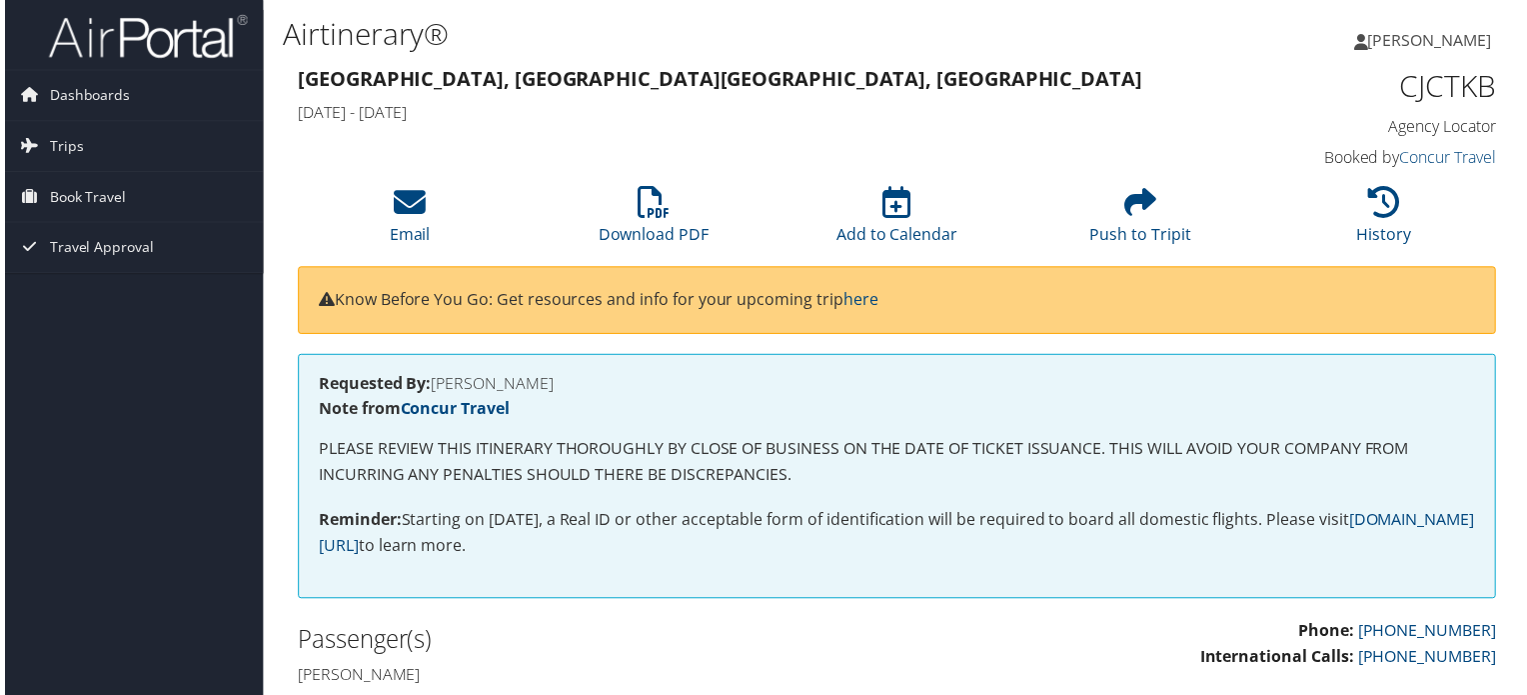
click at [916, 318] on div "Know Before You Go: Get resources and info for your upcoming trip here" at bounding box center [898, 302] width 1206 height 68
click at [867, 301] on link "here" at bounding box center [861, 301] width 35 height 22
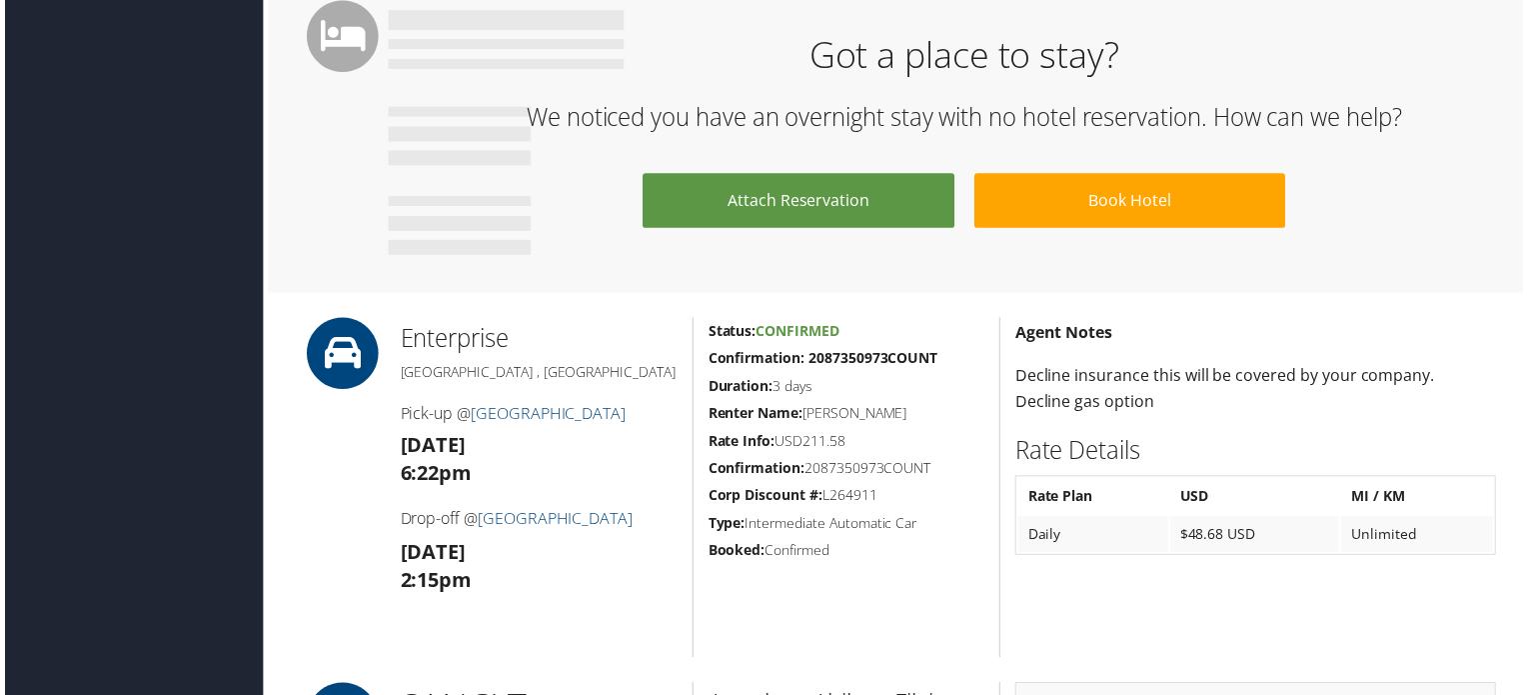
scroll to position [2807, 0]
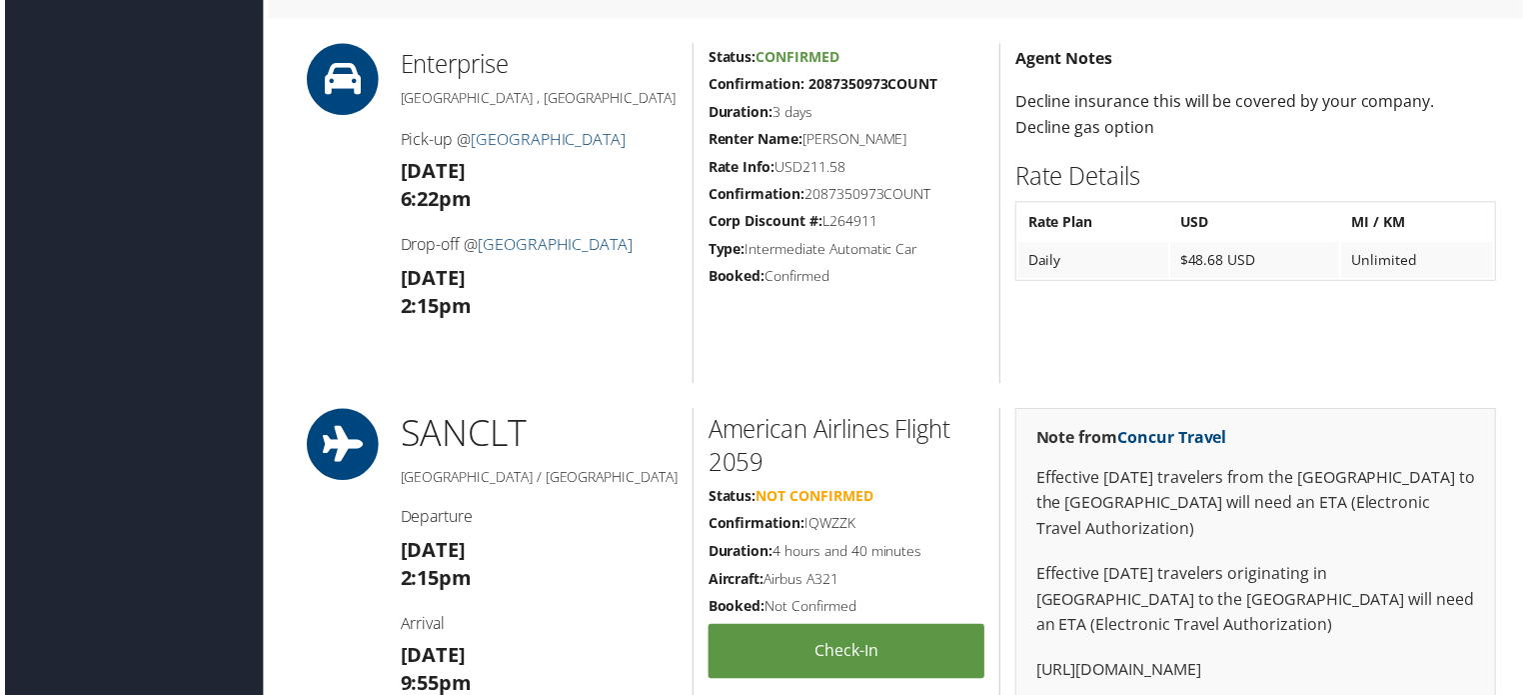
click at [453, 56] on h2 "Enterprise" at bounding box center [537, 65] width 279 height 34
click at [429, 139] on h4 "Pick-up @ San Diego International Airport" at bounding box center [537, 140] width 279 height 22
click at [423, 212] on strong "6:22pm" at bounding box center [434, 200] width 72 height 27
click at [430, 255] on h4 "Drop-off @ San Diego International Airport" at bounding box center [537, 246] width 279 height 22
click at [434, 321] on strong "2:15pm" at bounding box center [434, 307] width 72 height 27
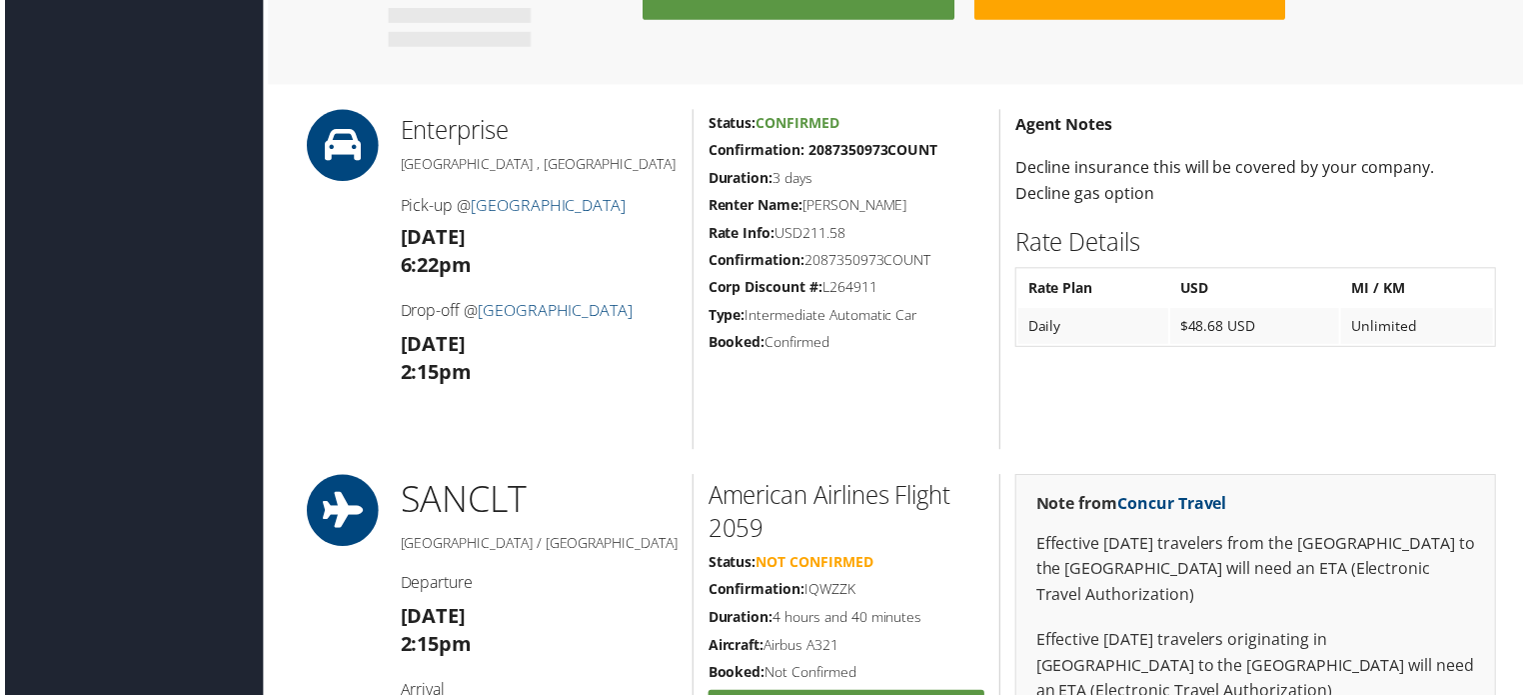
scroll to position [2707, 0]
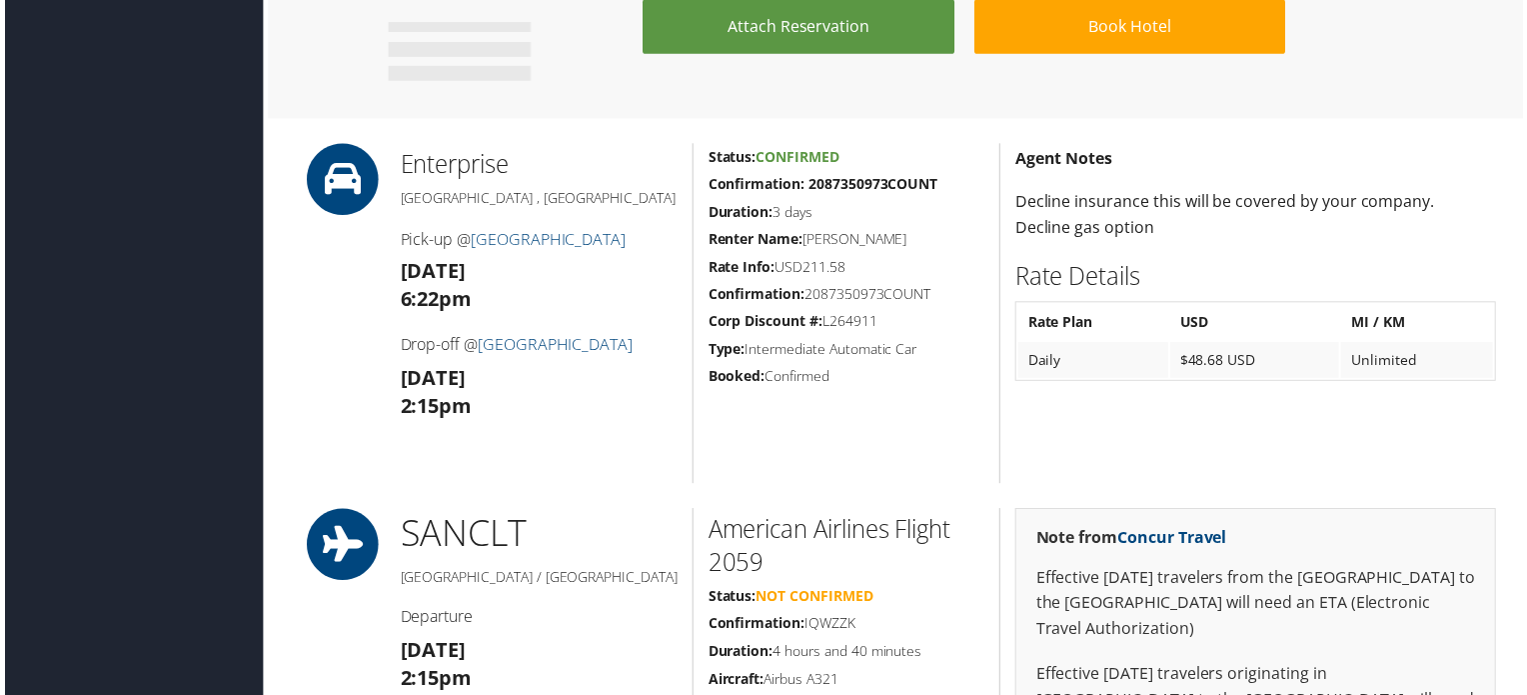
click at [358, 175] on icon at bounding box center [340, 180] width 90 height 72
click at [804, 156] on span "Confirmed" at bounding box center [798, 157] width 84 height 19
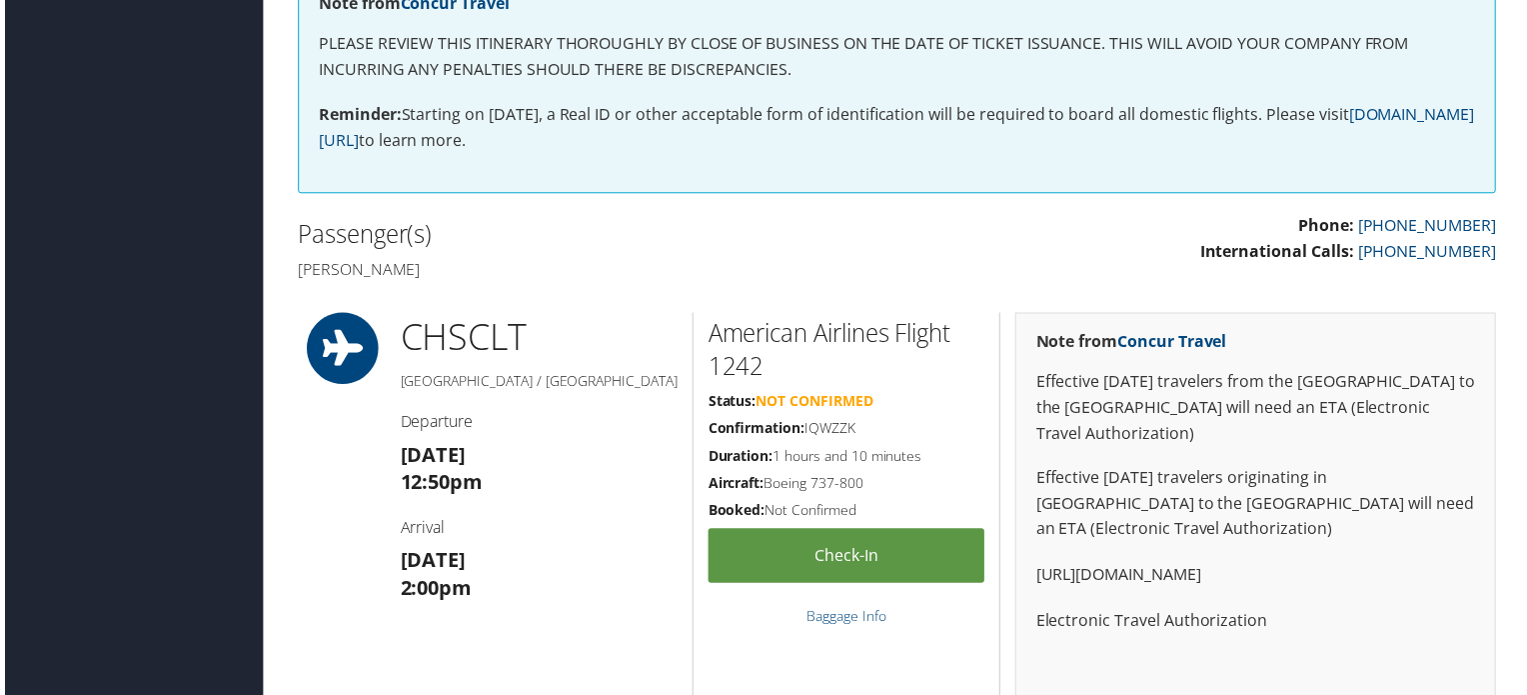
scroll to position [0, 0]
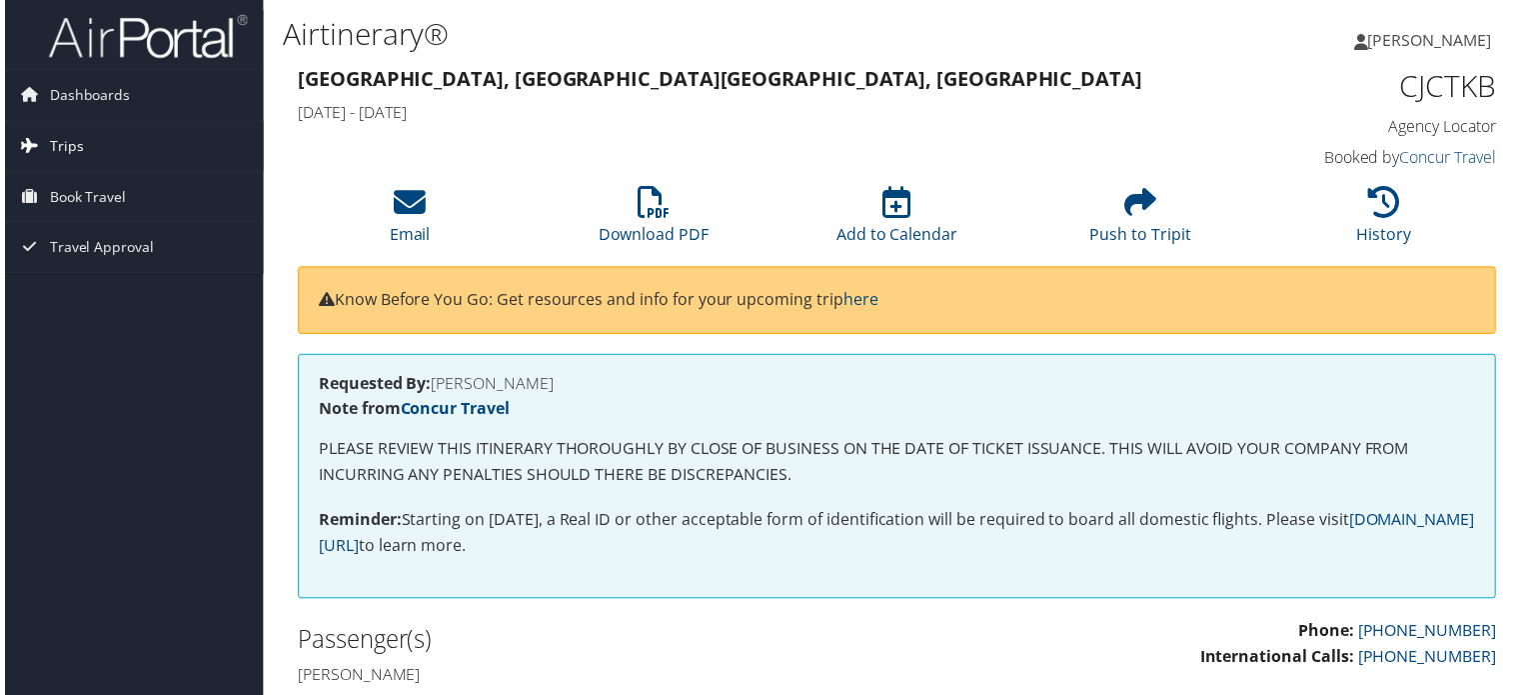
click at [61, 146] on span "Trips" at bounding box center [62, 147] width 34 height 50
click at [68, 99] on span "Dashboards" at bounding box center [85, 96] width 81 height 50
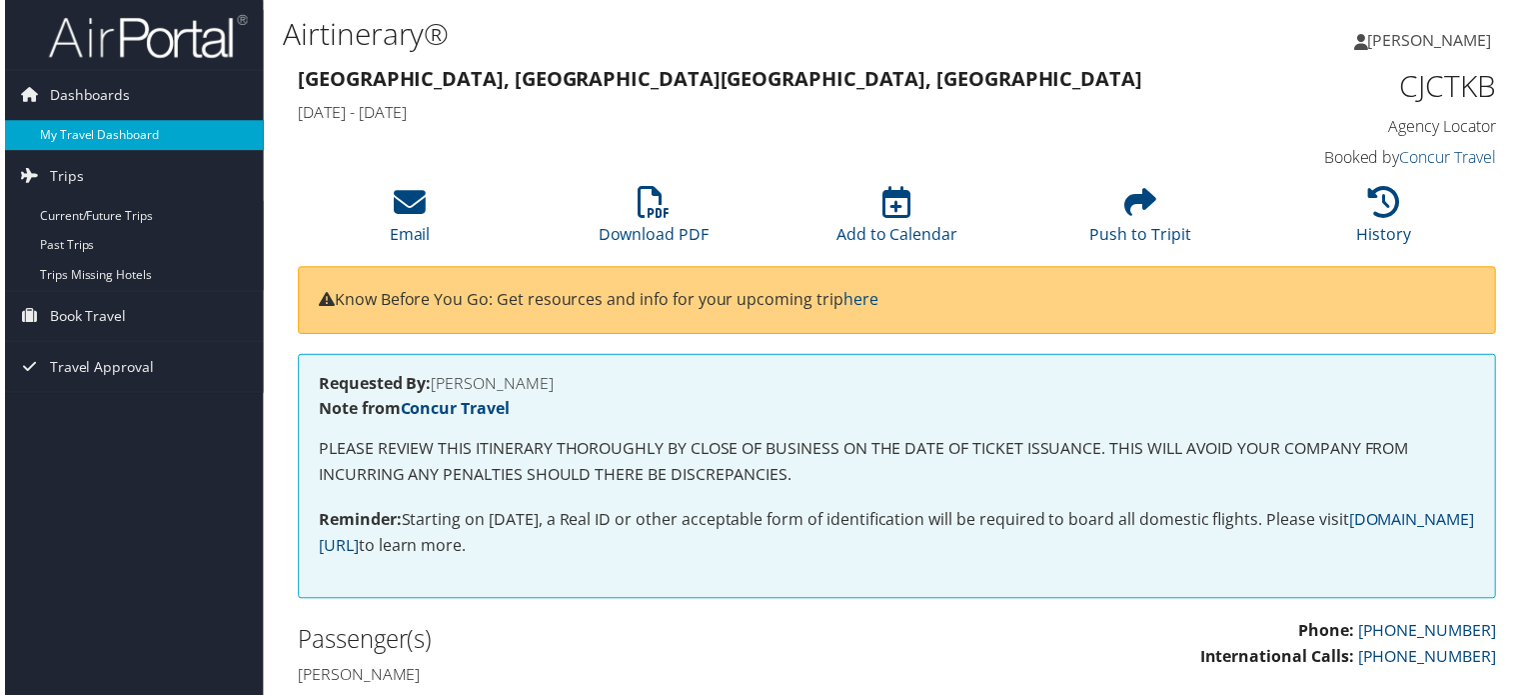
click at [58, 135] on link "My Travel Dashboard" at bounding box center [130, 136] width 260 height 30
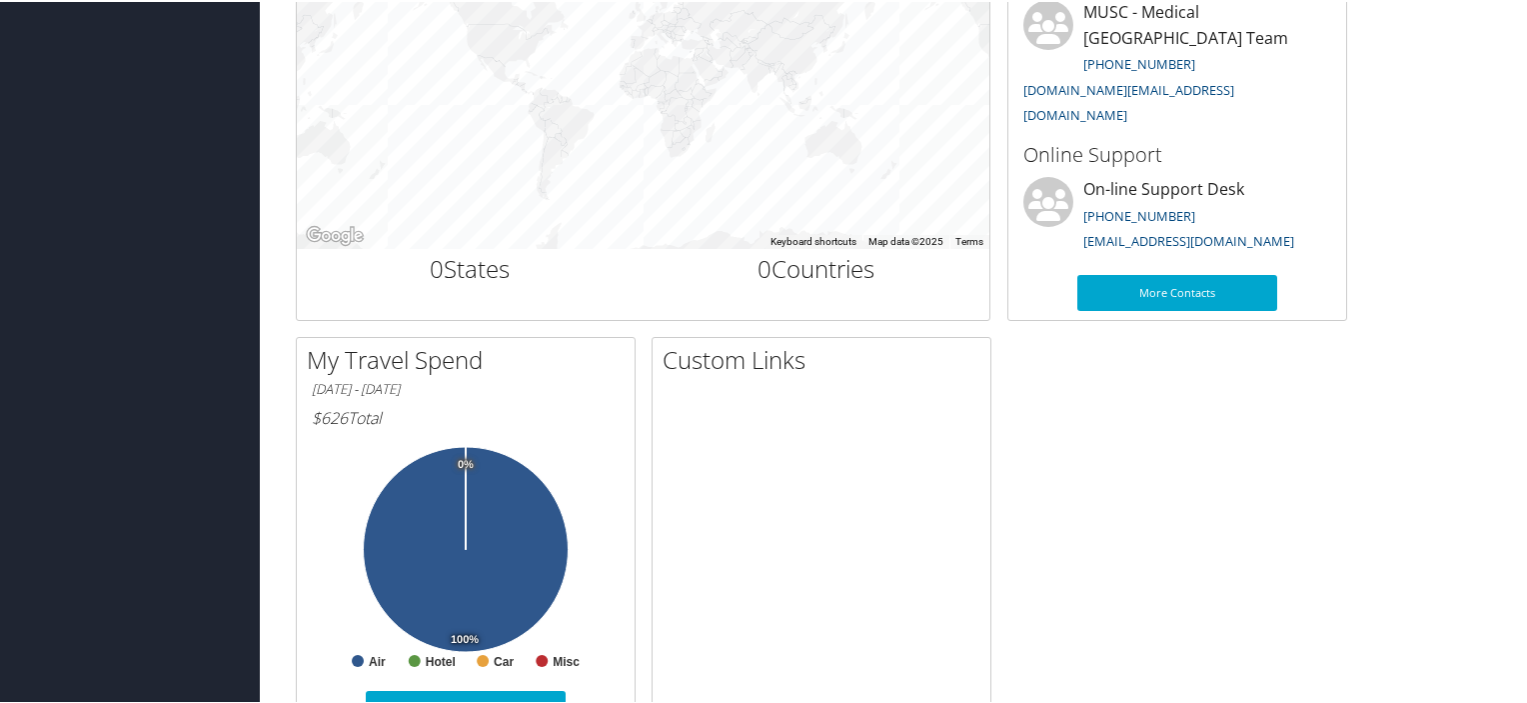
scroll to position [627, 0]
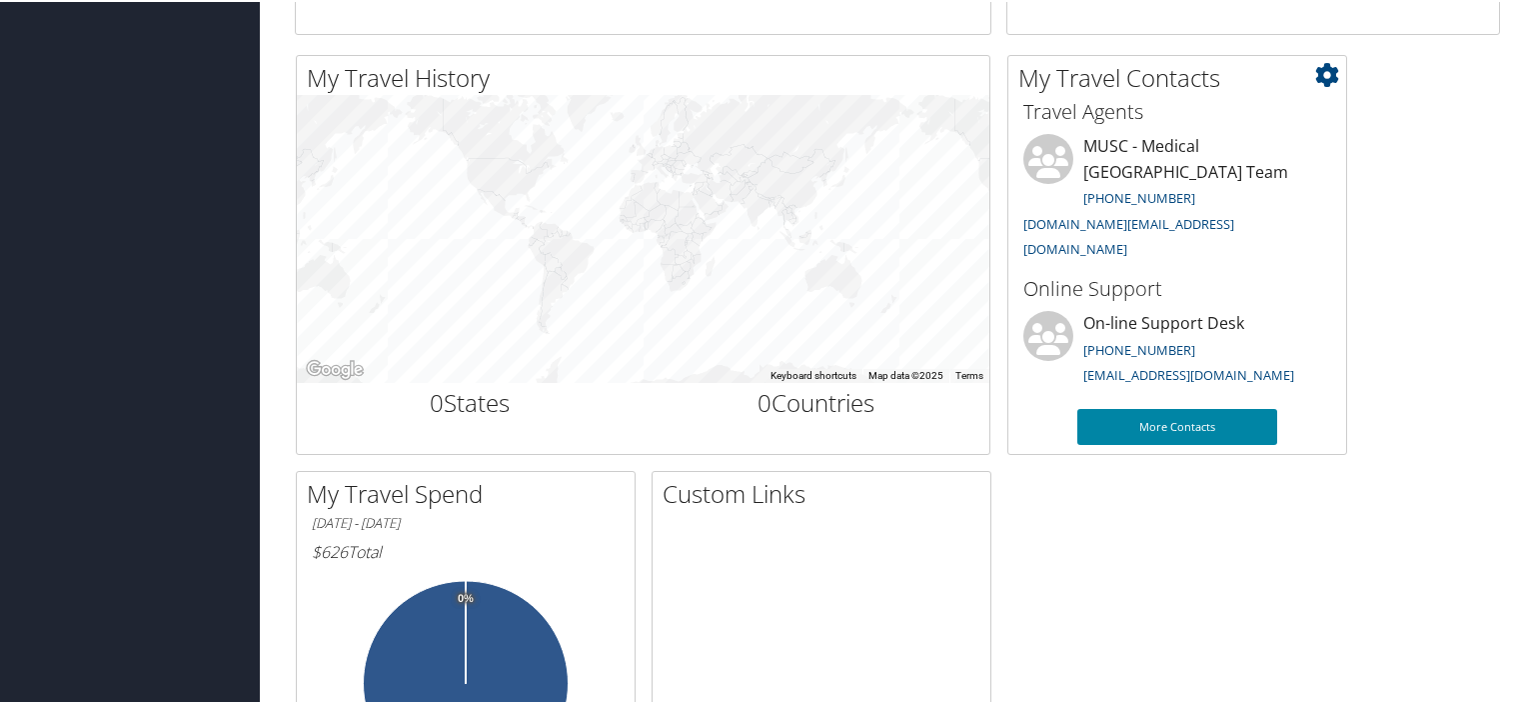
click at [1141, 425] on link "More Contacts" at bounding box center [1178, 425] width 200 height 36
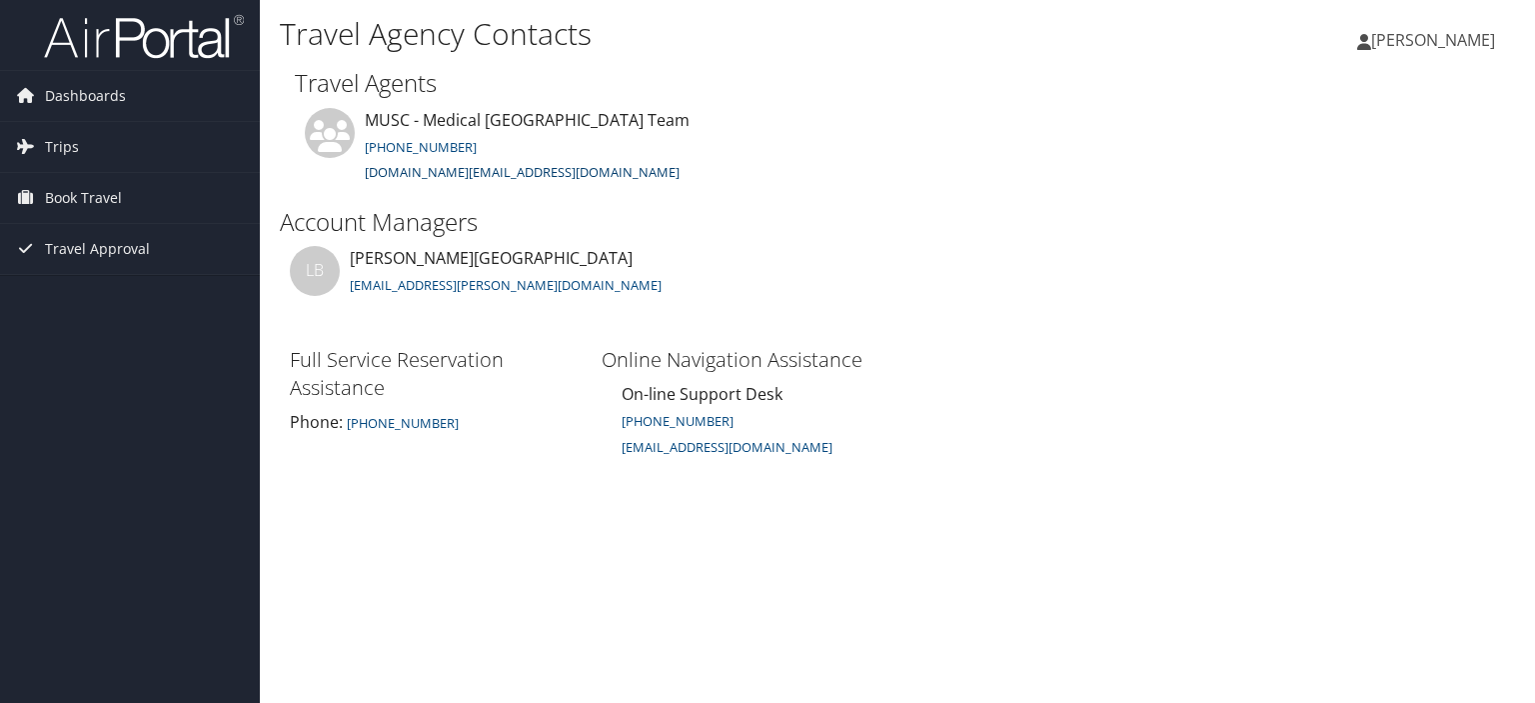
click at [387, 181] on link "[DOMAIN_NAME][EMAIL_ADDRESS][DOMAIN_NAME]" at bounding box center [522, 172] width 315 height 18
click at [92, 92] on span "Dashboards" at bounding box center [85, 96] width 81 height 50
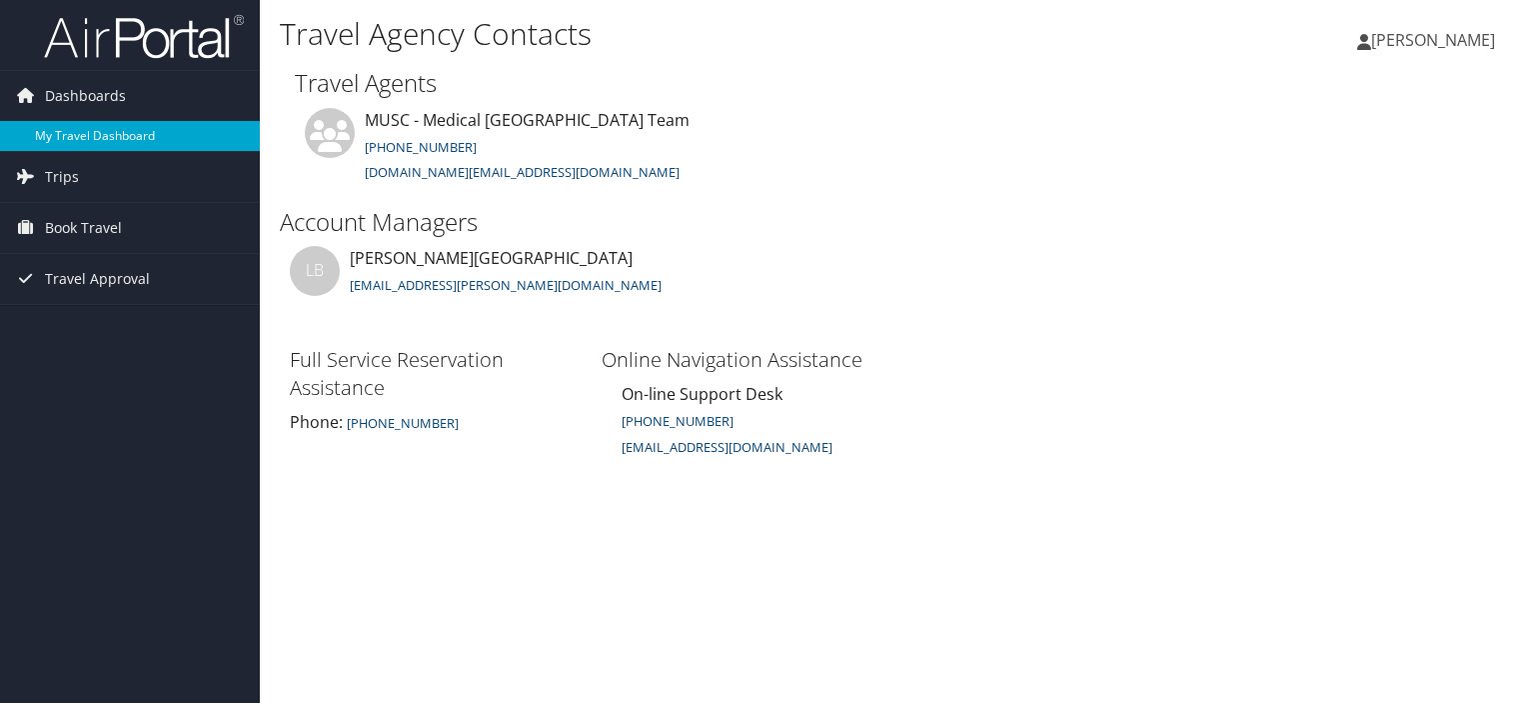
click at [66, 138] on link "My Travel Dashboard" at bounding box center [130, 136] width 260 height 30
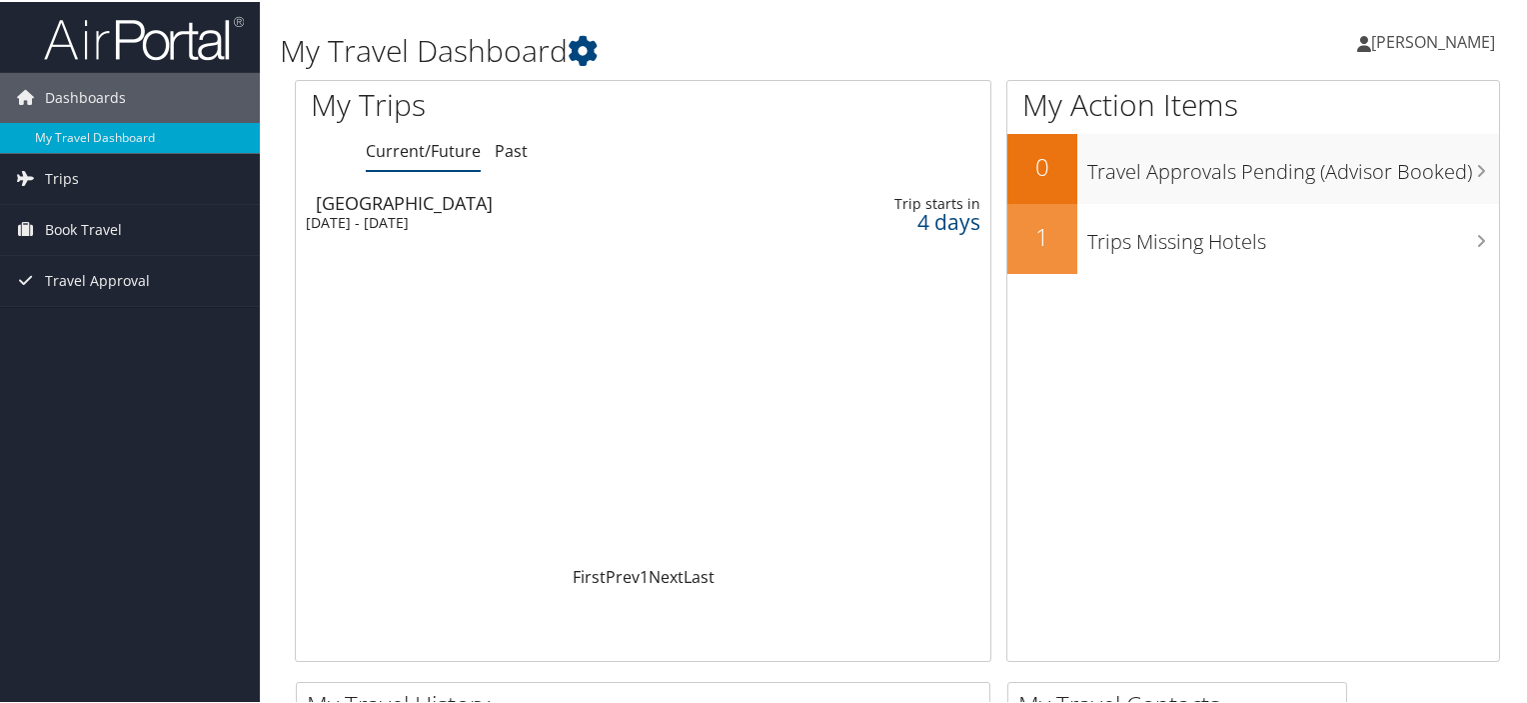
click at [396, 220] on div "[DATE] - [DATE]" at bounding box center [531, 221] width 451 height 18
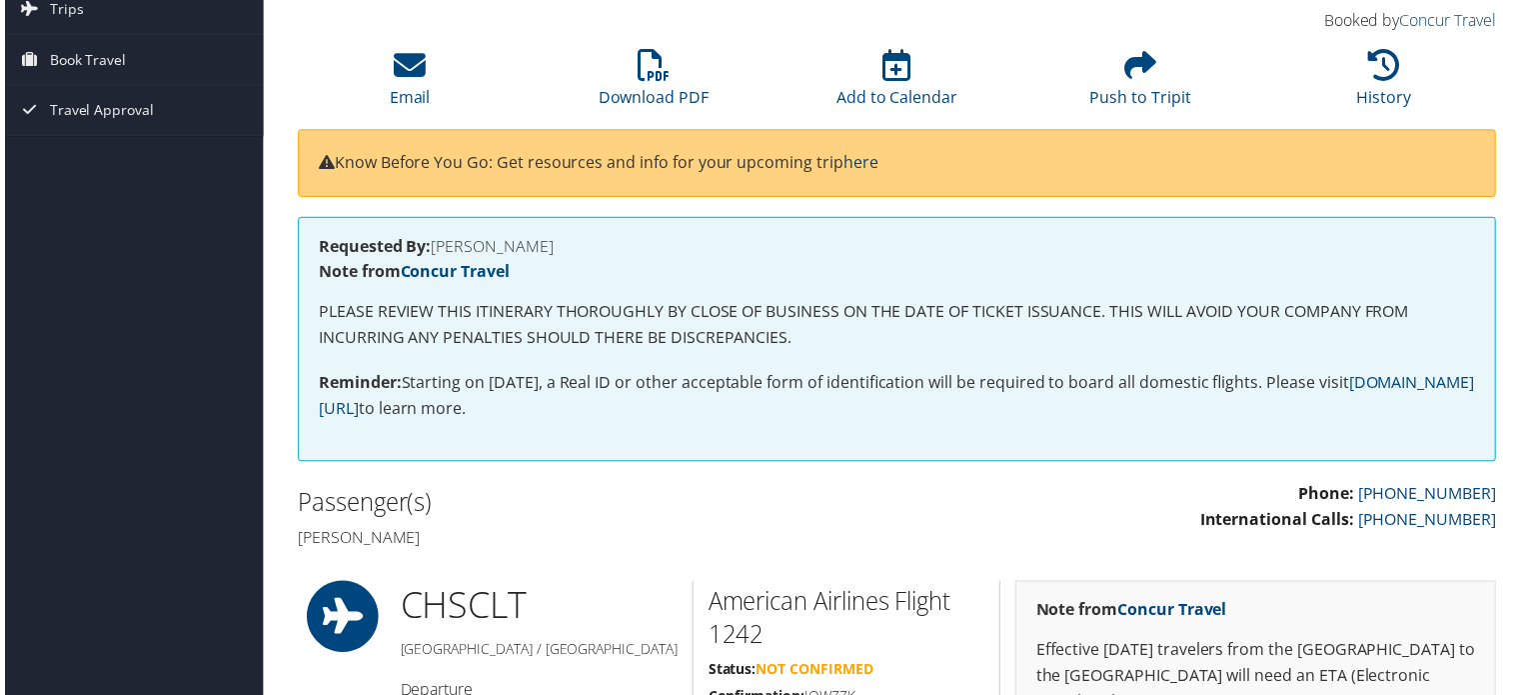
scroll to position [400, 0]
